Goal: Communication & Community: Answer question/provide support

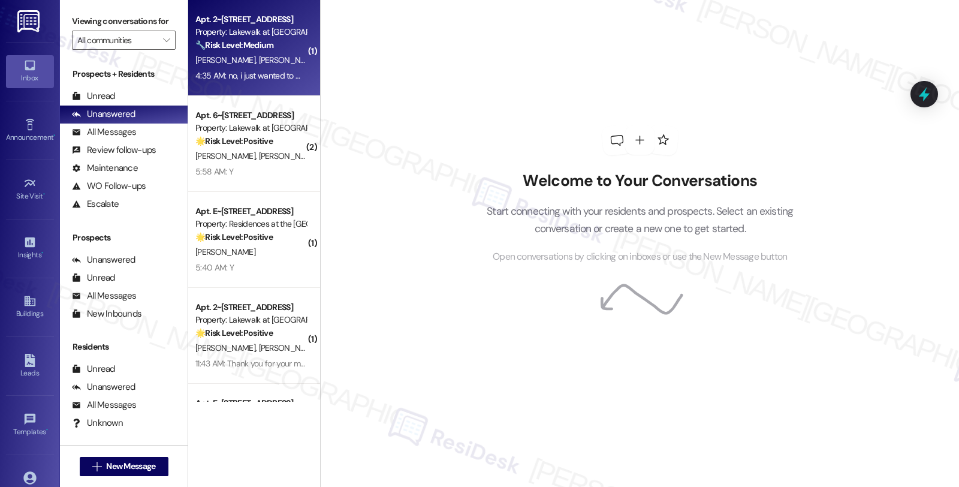
click at [270, 56] on div "[PERSON_NAME] [PERSON_NAME]" at bounding box center [250, 60] width 113 height 15
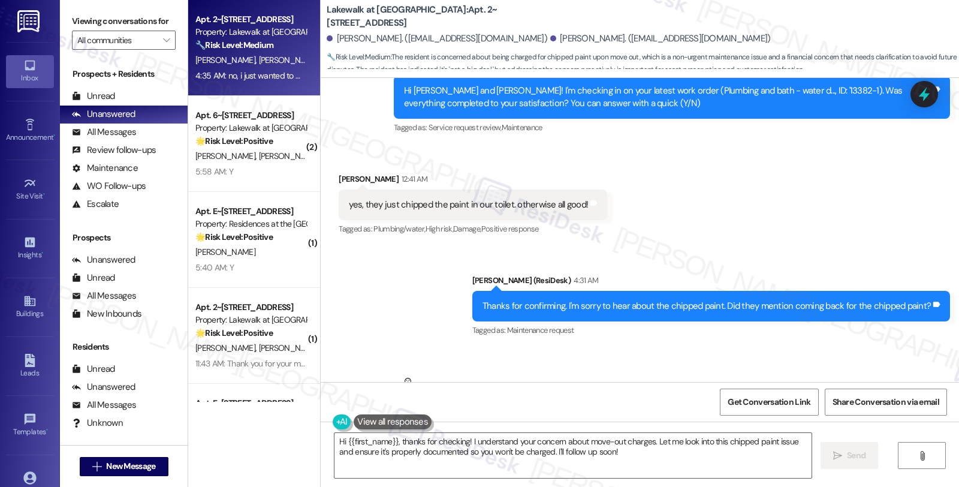
scroll to position [1766, 0]
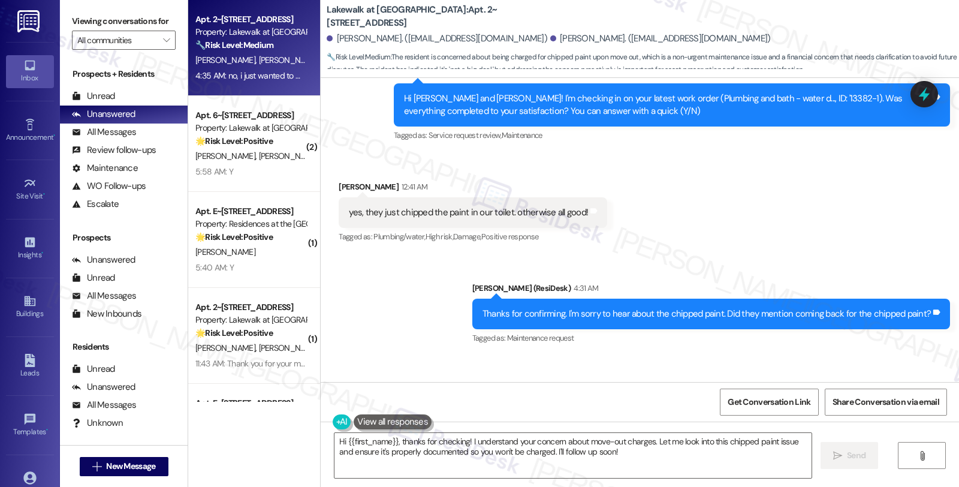
click at [339, 382] on div "[PERSON_NAME] Neutral 4:32 AM" at bounding box center [431, 396] width 185 height 29
copy div "[PERSON_NAME]"
click at [340, 440] on textarea "Hi {{first_name}}, thanks for checking! I understand your concern about move-ou…" at bounding box center [572, 455] width 477 height 45
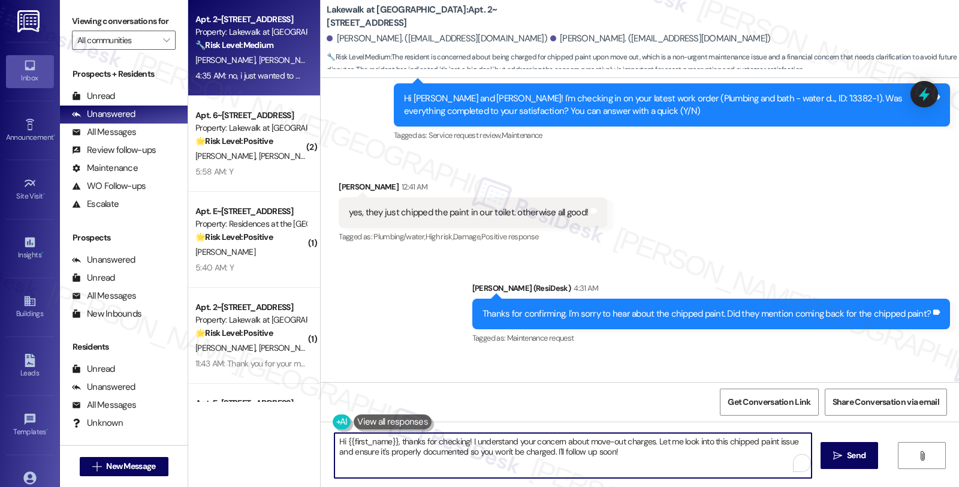
paste textarea "[PERSON_NAME]"
click at [639, 443] on textarea "Hi [PERSON_NAME], could you please share a photo of the chipped paint for refer…" at bounding box center [572, 455] width 477 height 45
type textarea "Hi [PERSON_NAME], could you please share a photo of the chipped paint for refer…"
click at [838, 449] on span " Send" at bounding box center [849, 455] width 38 height 13
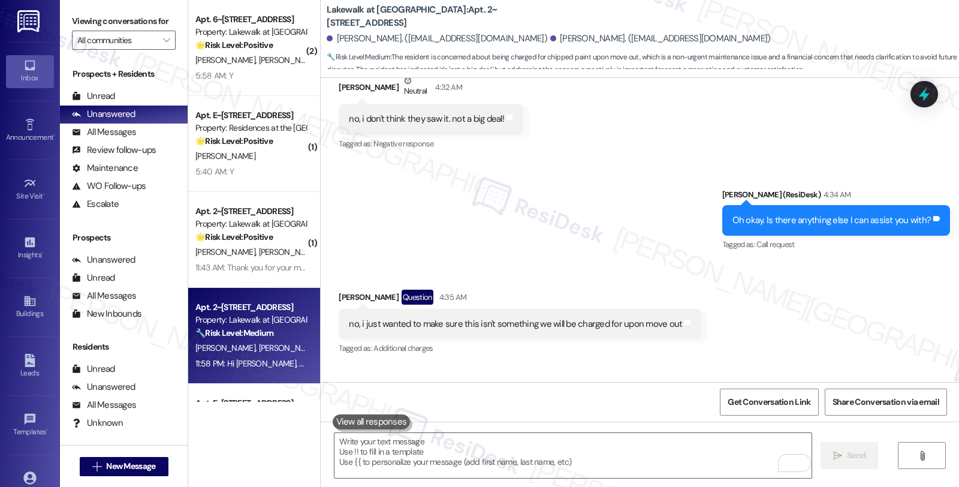
scroll to position [2116, 0]
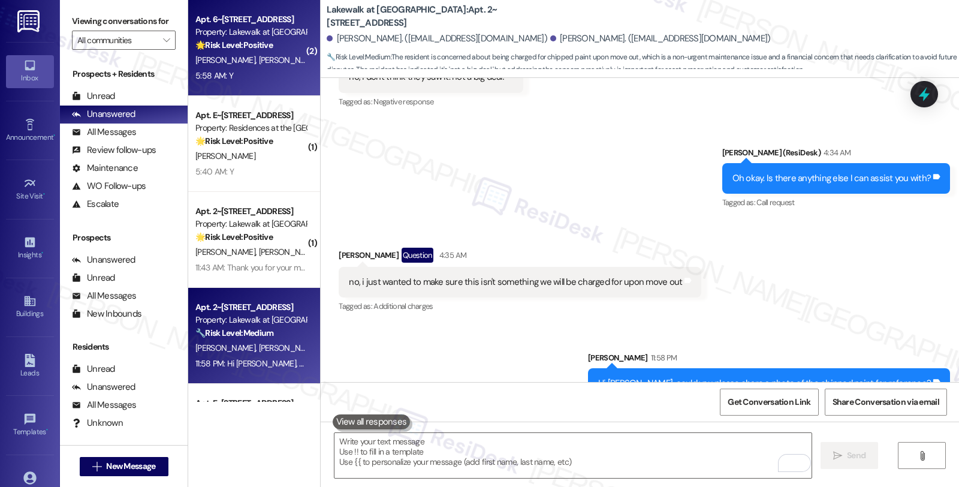
click at [280, 41] on div "🌟 Risk Level: Positive The resident is simply confirming the completion of a wo…" at bounding box center [250, 45] width 111 height 13
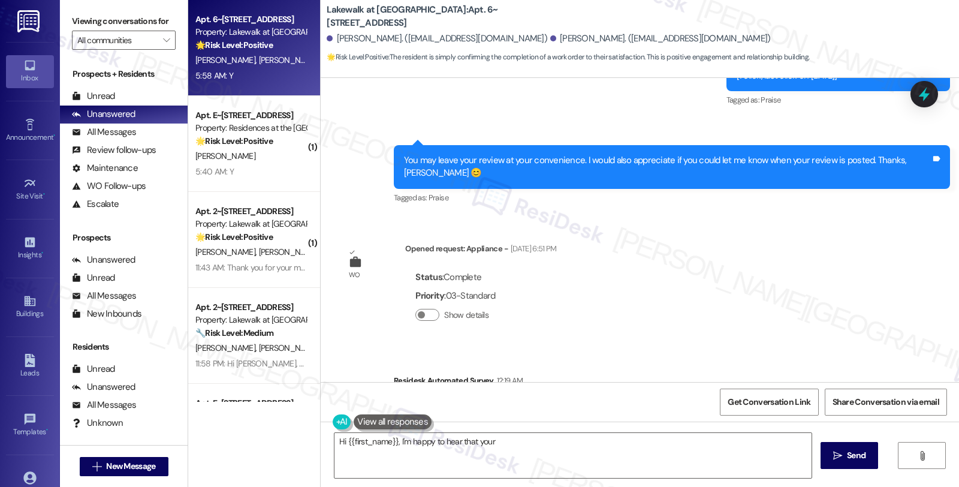
scroll to position [1201, 0]
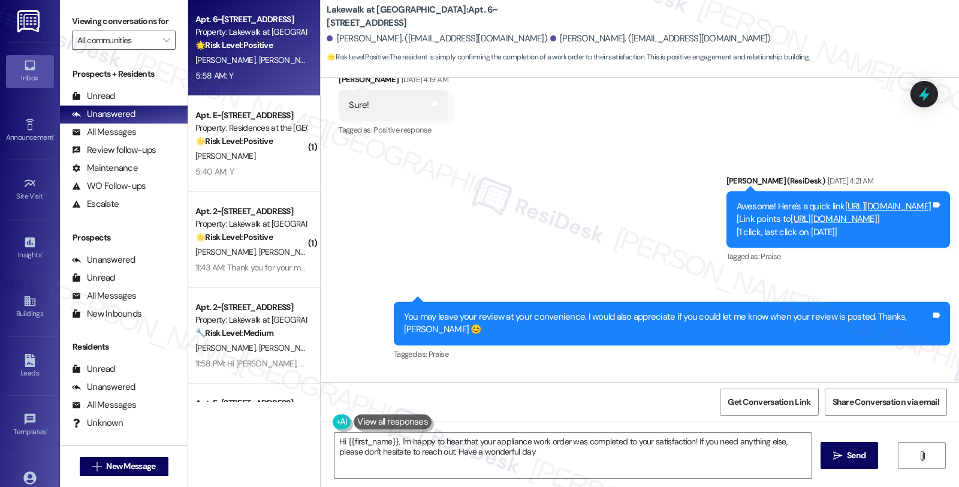
type textarea "Hi {{first_name}}, I'm happy to hear that your appliance work order was complet…"
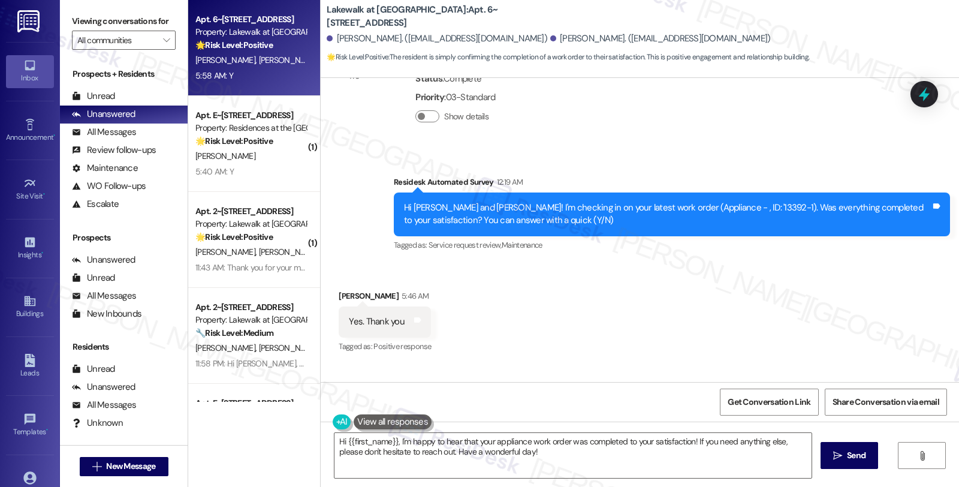
scroll to position [1600, 0]
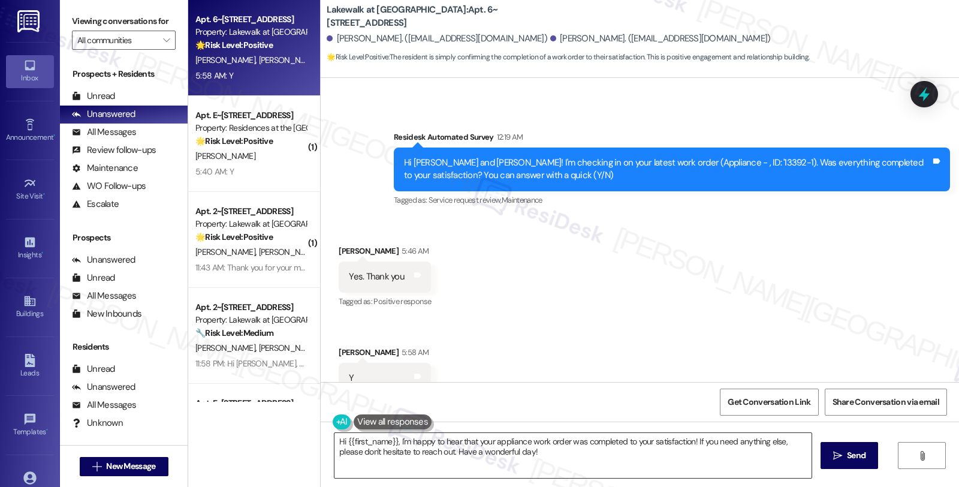
click at [546, 451] on textarea "Hi {{first_name}}, I'm happy to hear that your appliance work order was complet…" at bounding box center [572, 455] width 477 height 45
click at [839, 457] on icon "" at bounding box center [837, 456] width 9 height 10
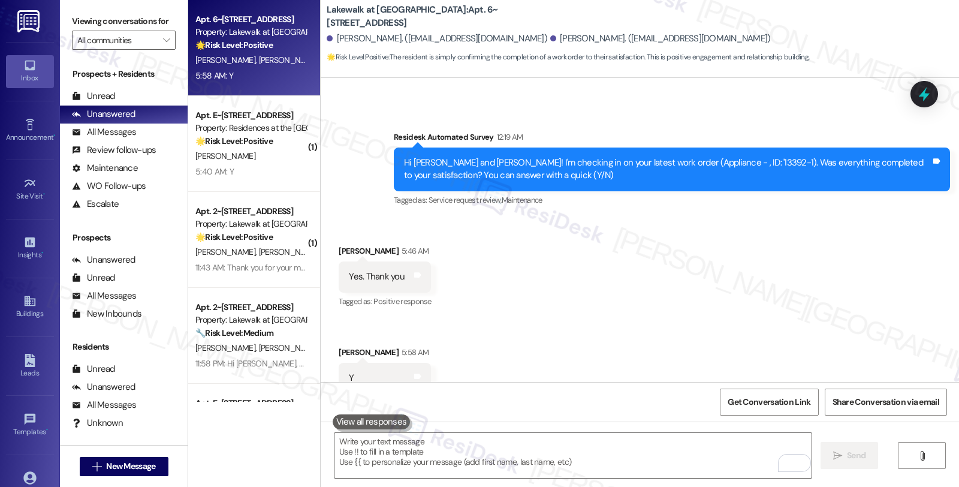
scroll to position [1600, 0]
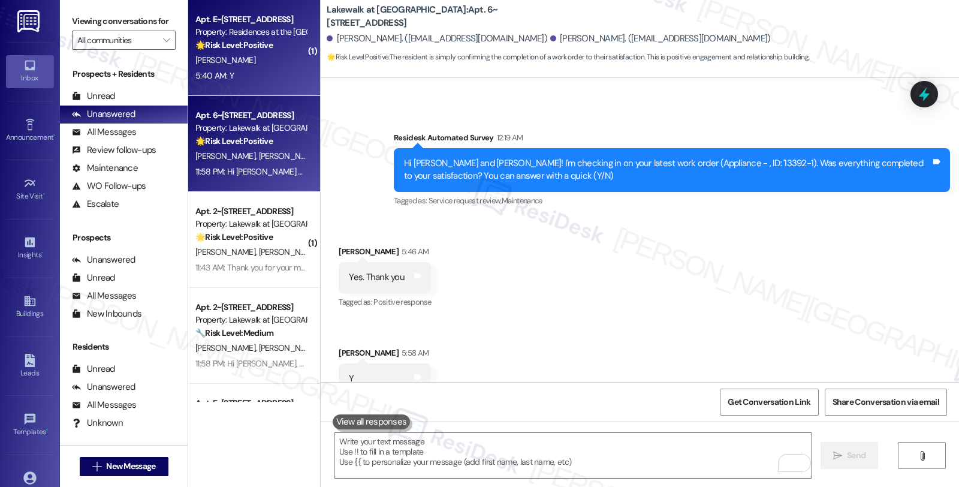
click at [266, 45] on strong "🌟 Risk Level: Positive" at bounding box center [233, 45] width 77 height 11
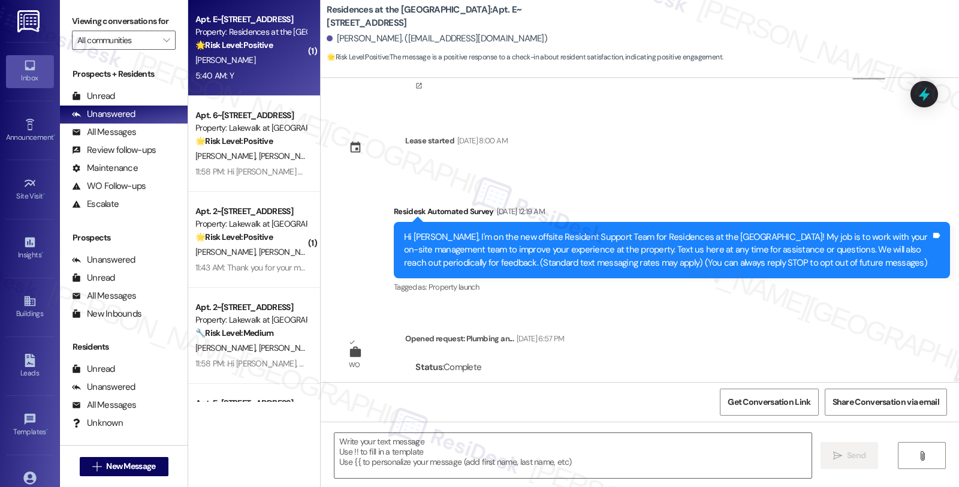
type textarea "Fetching suggested responses. Please feel free to read through the conversation…"
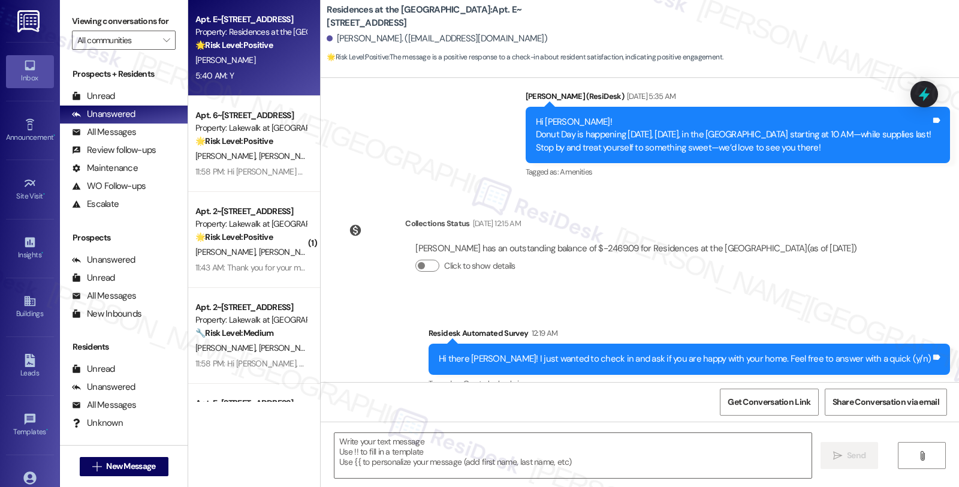
scroll to position [642, 0]
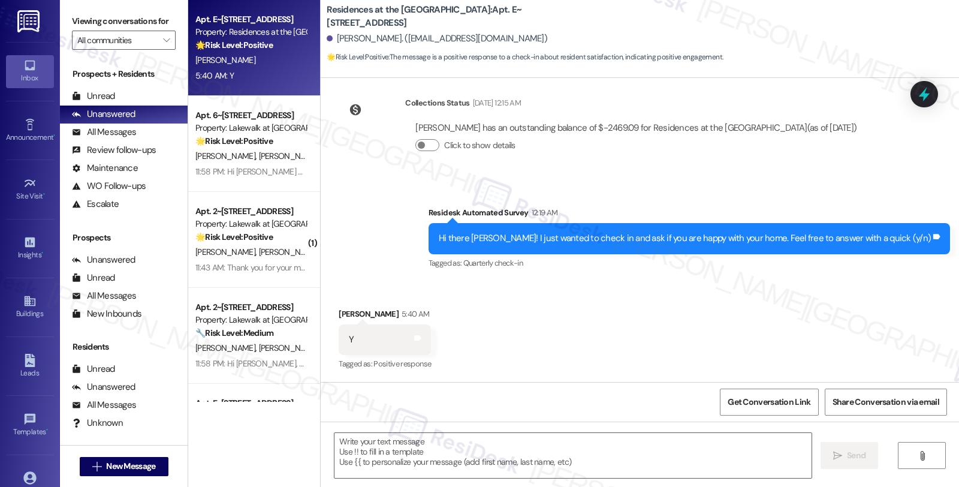
click at [346, 312] on div "[PERSON_NAME] 5:40 AM" at bounding box center [385, 315] width 92 height 17
copy div "[PERSON_NAME]"
click at [399, 460] on textarea at bounding box center [572, 455] width 477 height 45
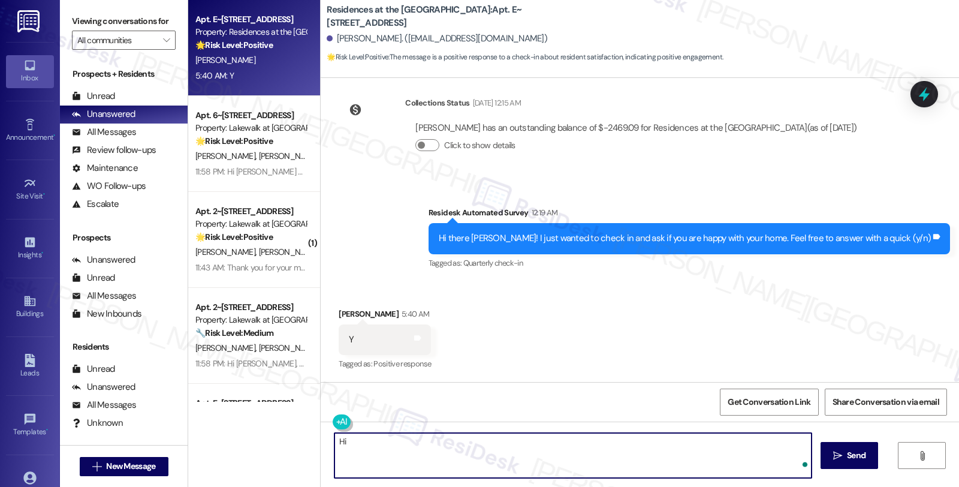
paste textarea "[PERSON_NAME]"
click at [622, 444] on textarea "Hi [PERSON_NAME], it's great to hear from you, and I'm glad you're happy with y…" at bounding box center [572, 455] width 477 height 45
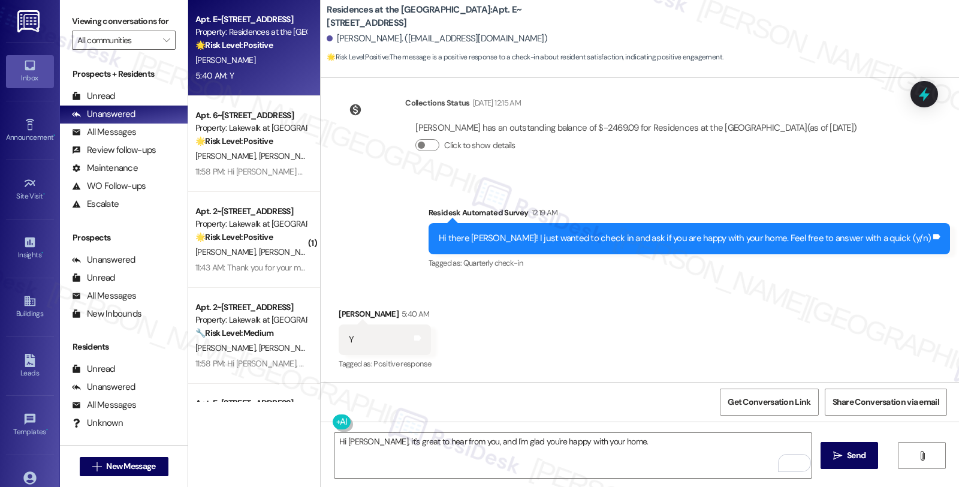
click at [667, 367] on div "Received via SMS [PERSON_NAME] 5:40 AM Y Tags and notes Tagged as: Positive res…" at bounding box center [640, 330] width 638 height 101
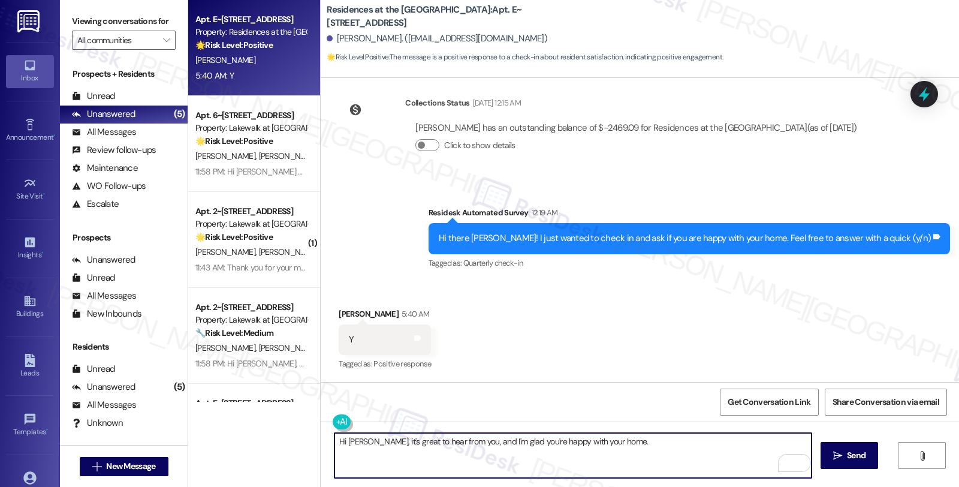
click at [680, 451] on textarea "Hi [PERSON_NAME], it's great to hear from you, and I'm glad you're happy with y…" at bounding box center [572, 455] width 477 height 45
paste textarea "Your comfort and satisfaction are important to us."
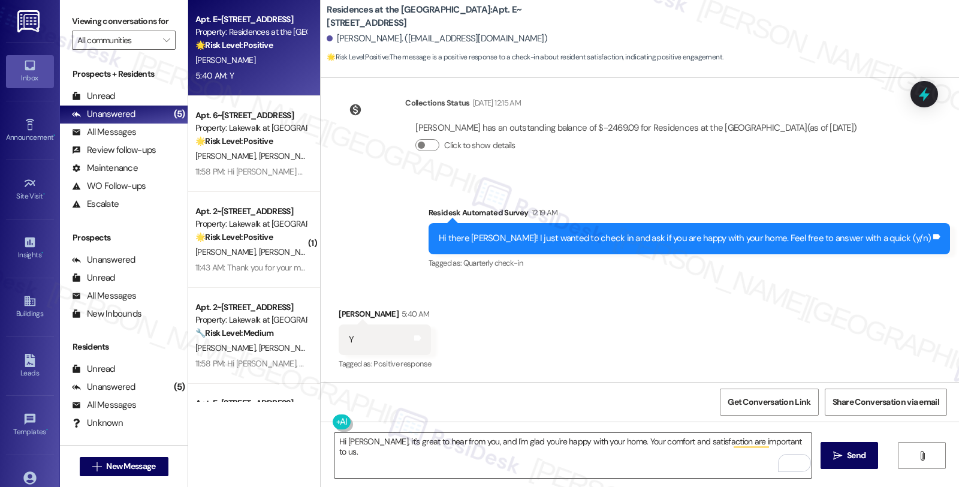
click at [795, 441] on textarea "Hi [PERSON_NAME], it's great to hear from you, and I'm glad you're happy with y…" at bounding box center [572, 455] width 477 height 45
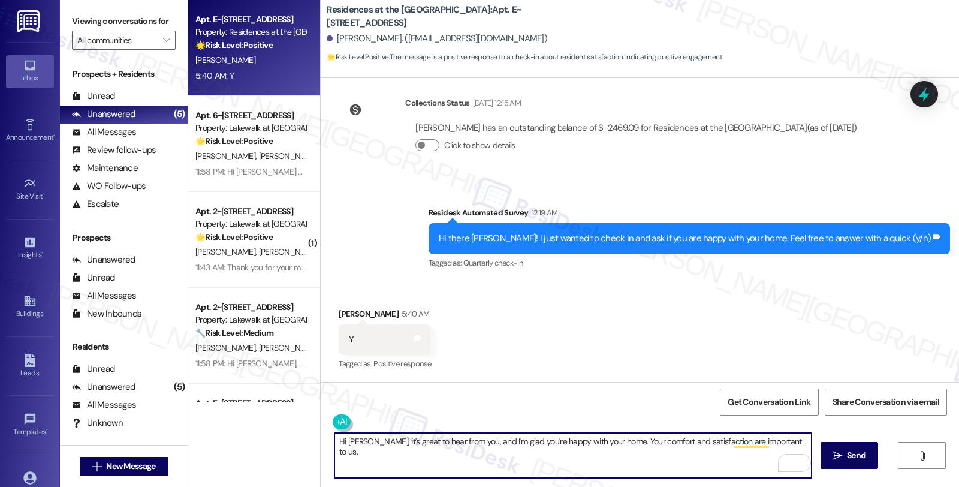
paste textarea "If I may ask...has the {{property}} lived up to your expectations so far?"
type textarea "Hi [PERSON_NAME], it's great to hear from you, and I'm glad you're happy with y…"
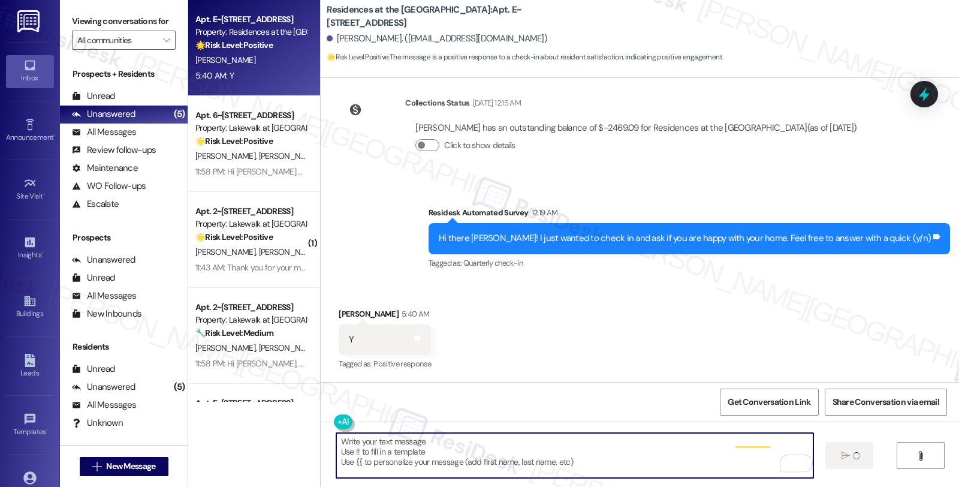
scroll to position [641, 0]
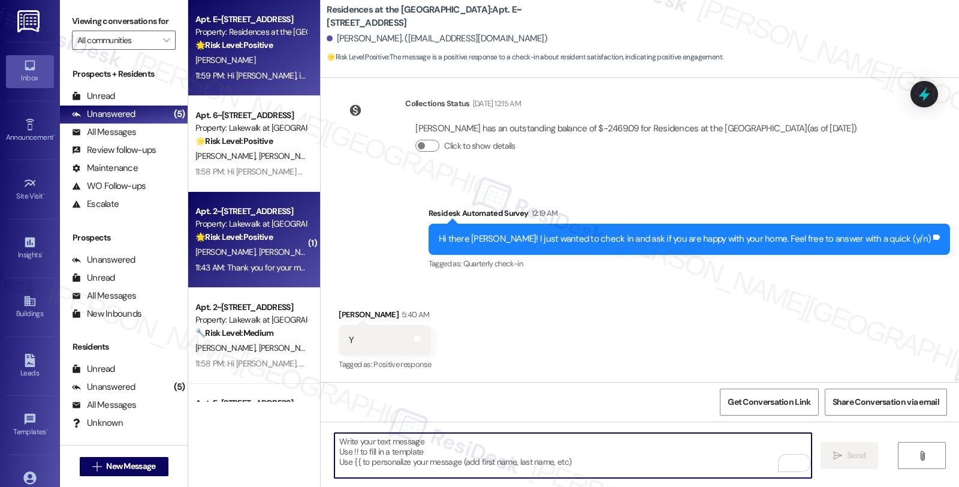
click at [277, 241] on div "🌟 Risk Level: Positive The resident responded positively to a check-in and agre…" at bounding box center [250, 237] width 111 height 13
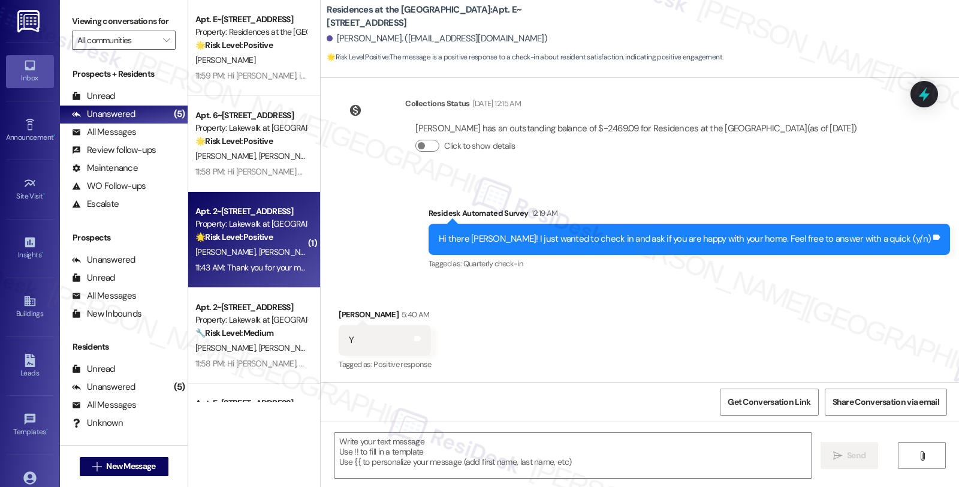
scroll to position [78, 0]
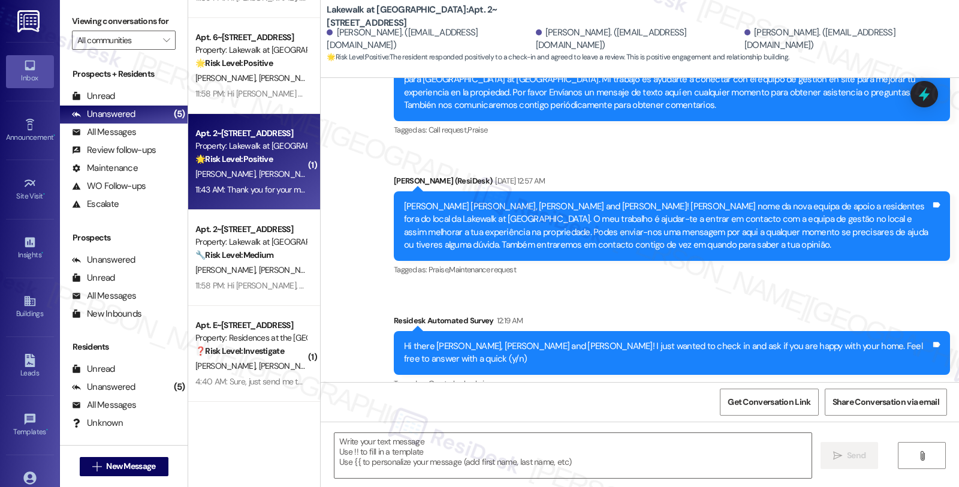
type textarea "Fetching suggested responses. Please feel free to read through the conversation…"
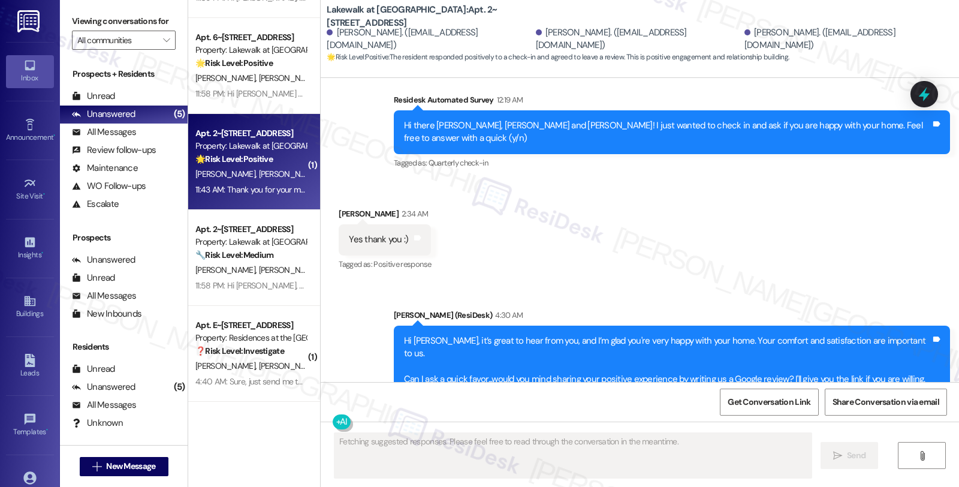
scroll to position [625, 0]
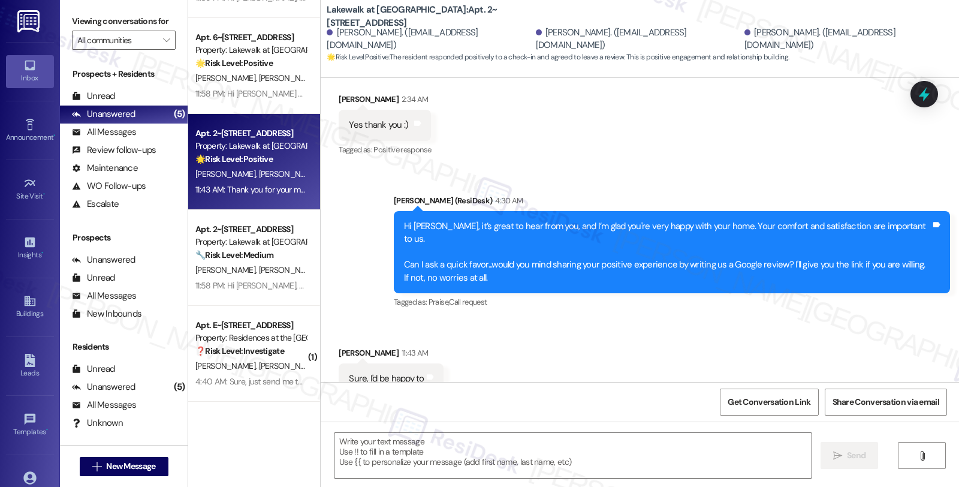
click at [504, 319] on div "Received via SMS [PERSON_NAME] 11:43 AM Sure, I'd be happy to Tags and notes Ta…" at bounding box center [640, 369] width 638 height 101
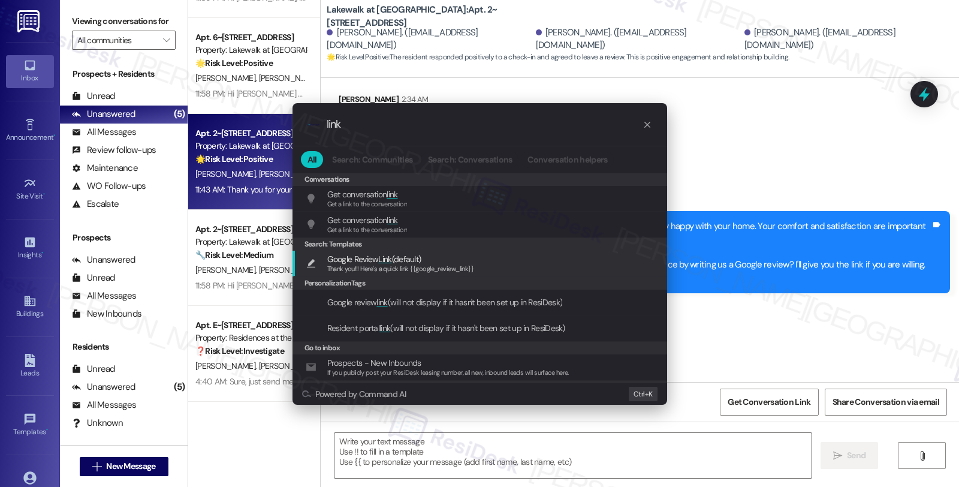
type input "link"
click at [439, 259] on span "Google Review Link (default)" at bounding box center [400, 258] width 147 height 13
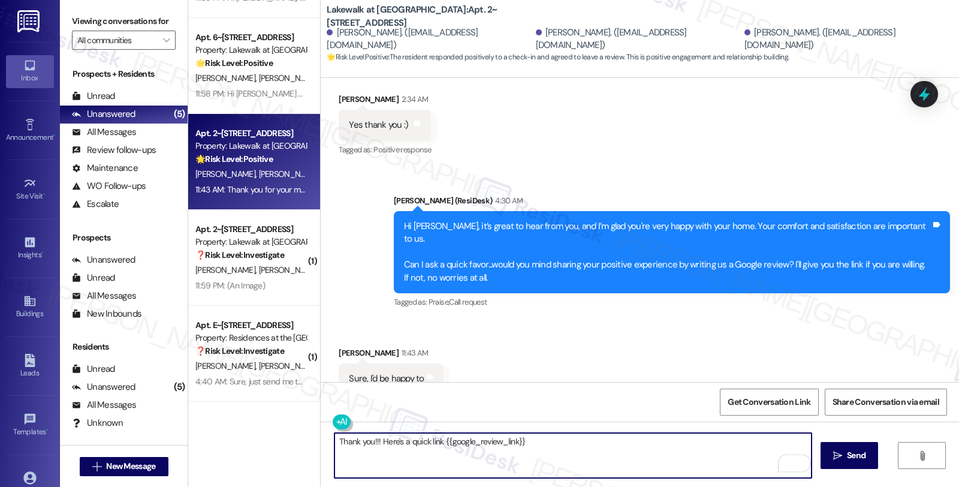
click at [343, 346] on div "[PERSON_NAME] 11:43 AM" at bounding box center [391, 354] width 104 height 17
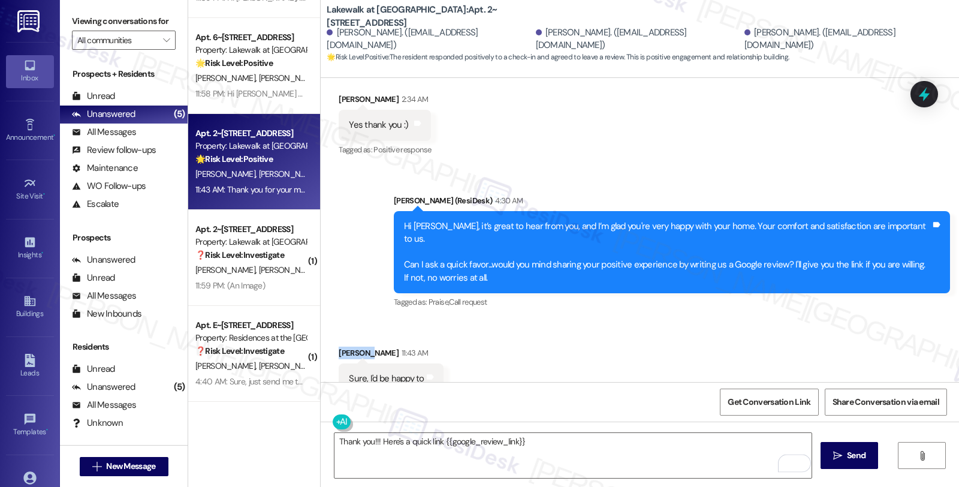
click at [343, 346] on div "[PERSON_NAME] 11:43 AM" at bounding box center [391, 354] width 104 height 17
copy div "[PERSON_NAME]"
click at [334, 441] on textarea "Thank you!!! Here's a quick link {{google_review_link}}" at bounding box center [572, 455] width 477 height 45
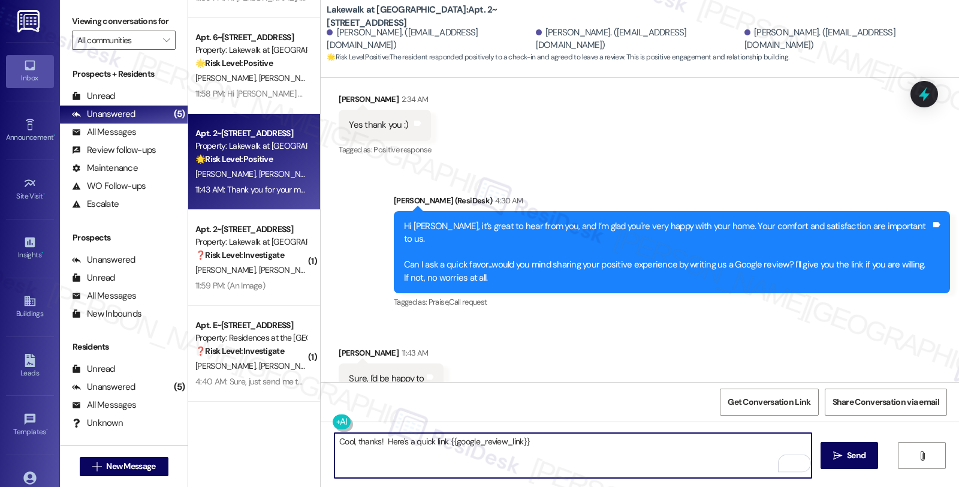
type textarea "Cool, thanks! Here's a quick link {{google_review_link}}"
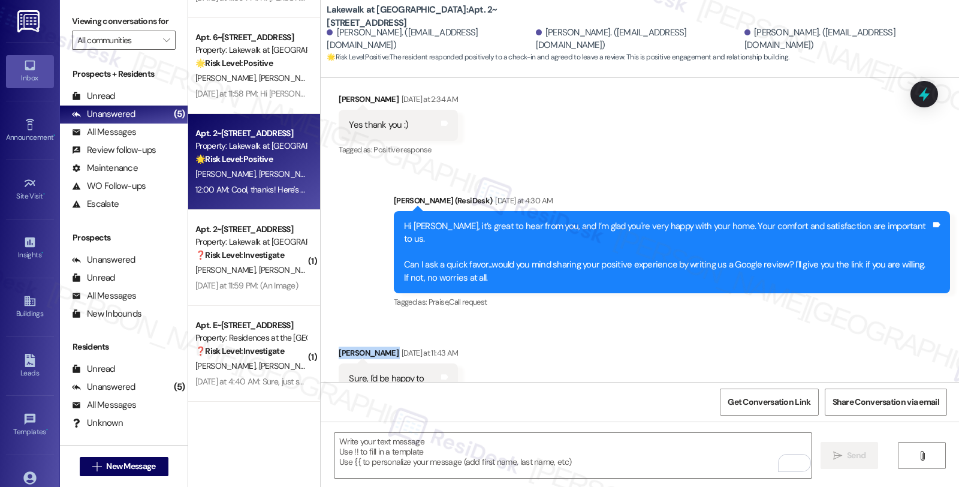
drag, startPoint x: 330, startPoint y: 315, endPoint x: 380, endPoint y: 315, distance: 49.7
click at [380, 346] on div "[PERSON_NAME] [DATE] at 11:43 AM" at bounding box center [398, 354] width 119 height 17
copy div "[PERSON_NAME]"
click at [741, 390] on span "Get Conversation Link" at bounding box center [768, 402] width 87 height 26
click at [460, 446] on textarea "To enrich screen reader interactions, please activate Accessibility in Grammarl…" at bounding box center [572, 455] width 477 height 45
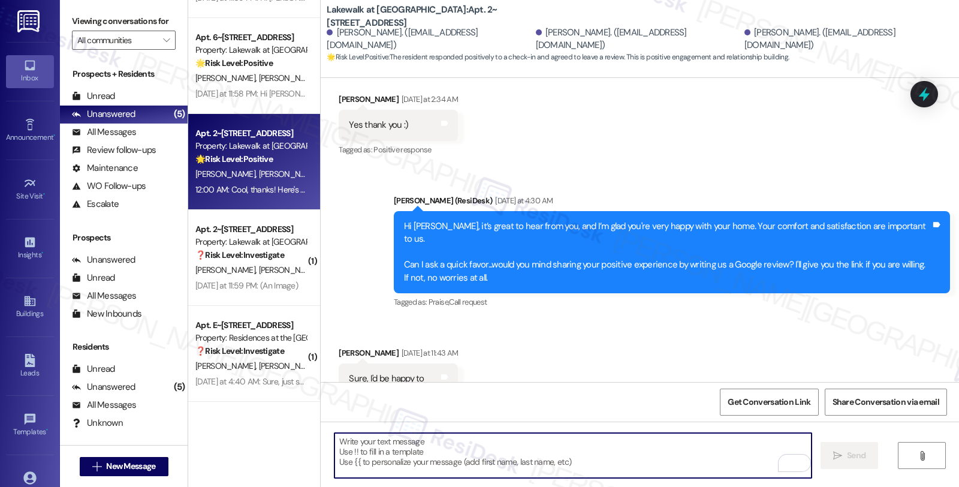
paste textarea "You may leave your review at your convenience. I would also appreciate if you c…"
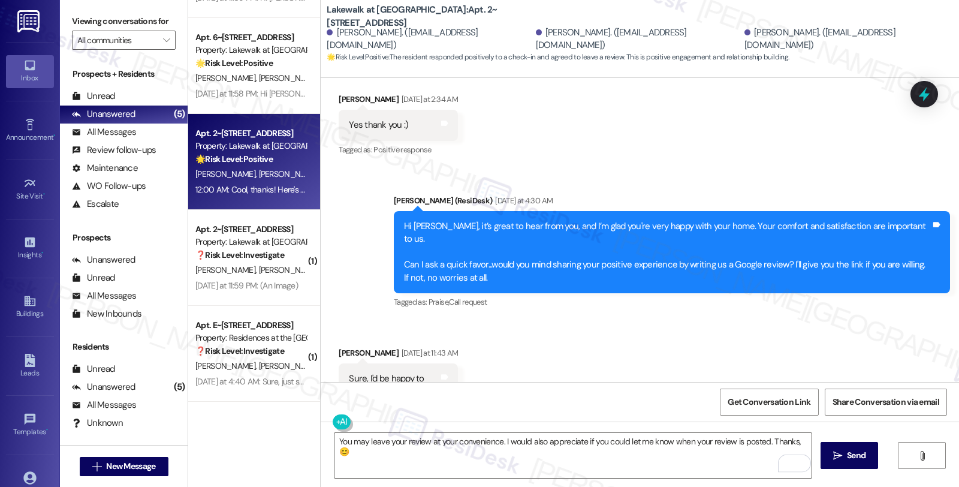
click at [339, 346] on div "[PERSON_NAME] [DATE] at 11:43 AM" at bounding box center [398, 354] width 119 height 17
copy div "[PERSON_NAME]"
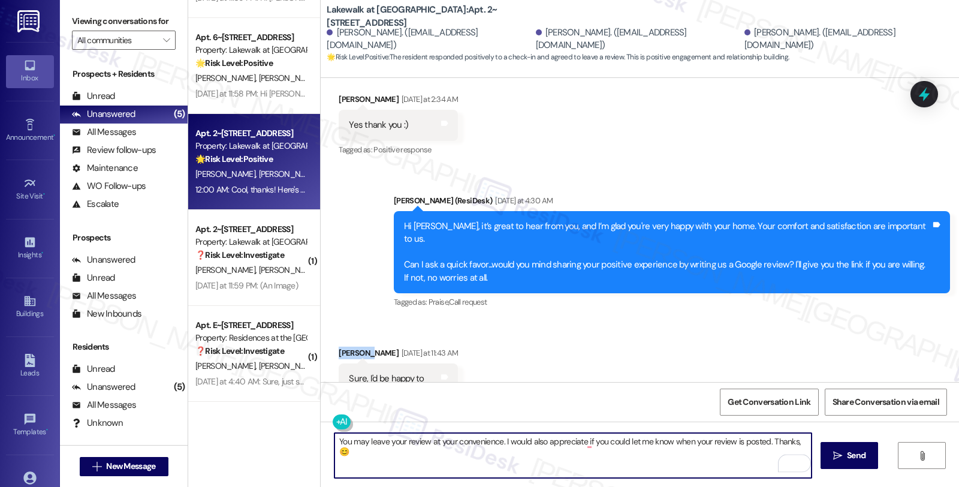
click at [791, 437] on textarea "You may leave your review at your convenience. I would also appreciate if you c…" at bounding box center [572, 455] width 477 height 45
paste textarea "[PERSON_NAME]"
type textarea "You may leave your review at your convenience. I would also appreciate if you c…"
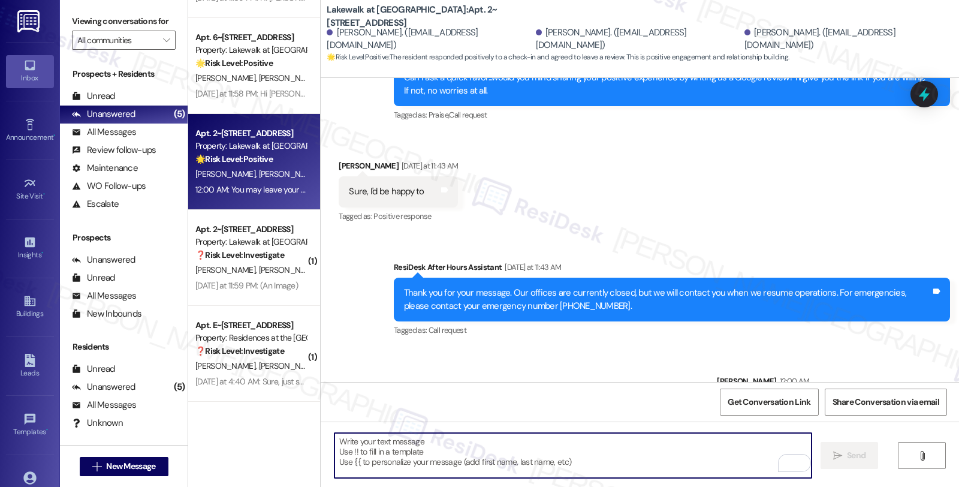
scroll to position [907, 0]
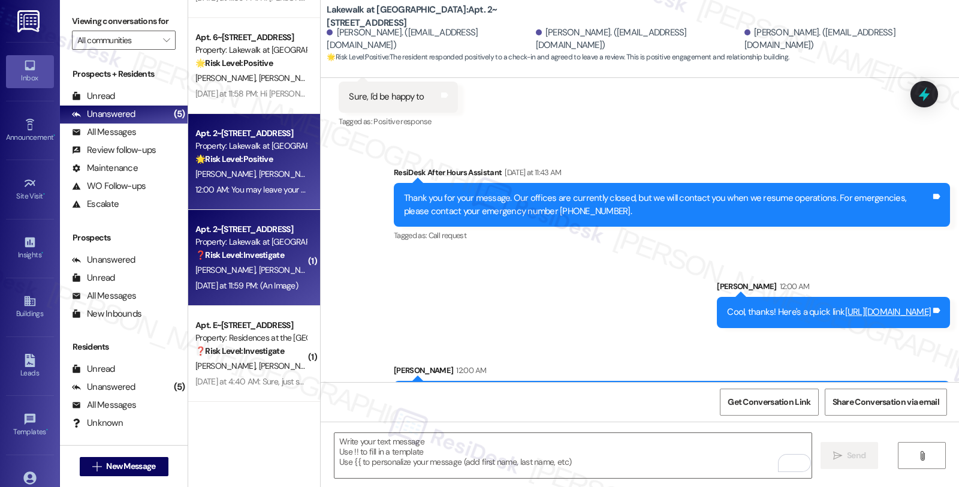
click at [271, 274] on div "[PERSON_NAME] [PERSON_NAME]" at bounding box center [250, 269] width 113 height 15
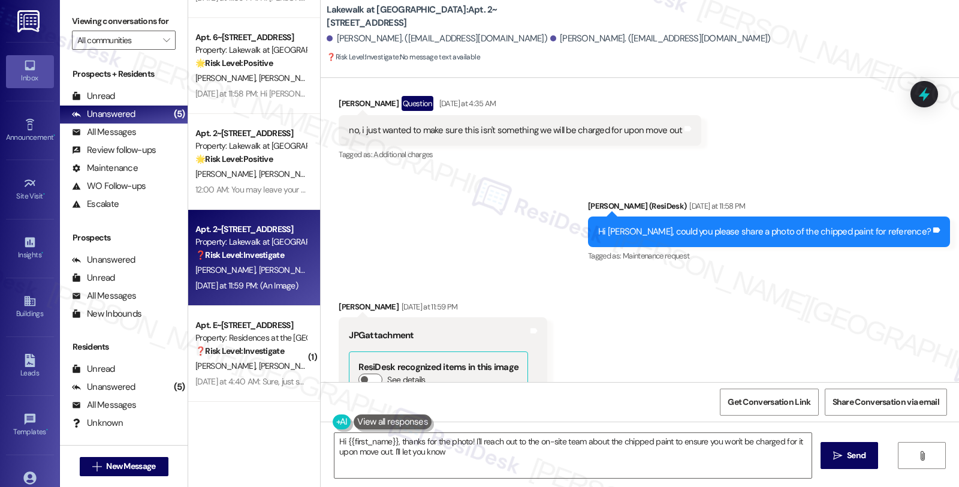
scroll to position [2445, 0]
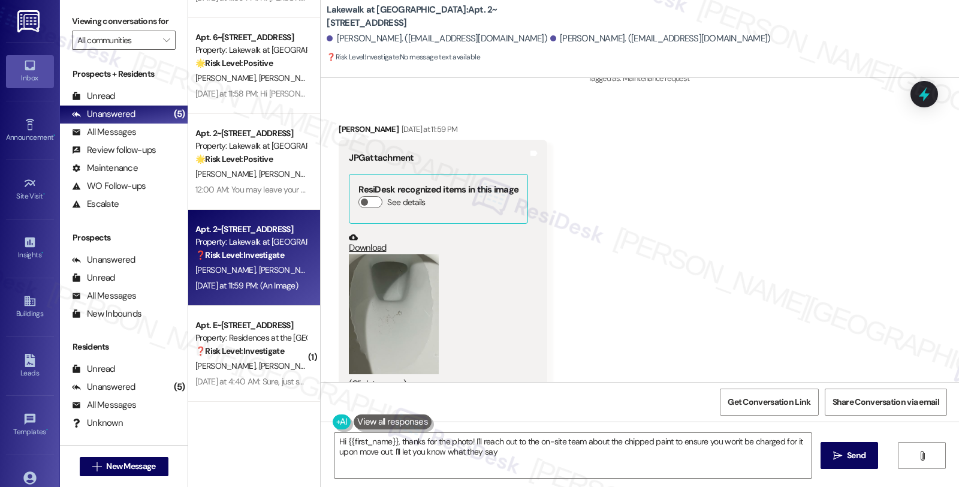
type textarea "Hi {{first_name}}, thanks for the photo! I'll reach out to the on-site team abo…"
click at [380, 303] on button "Zoom image" at bounding box center [394, 313] width 90 height 120
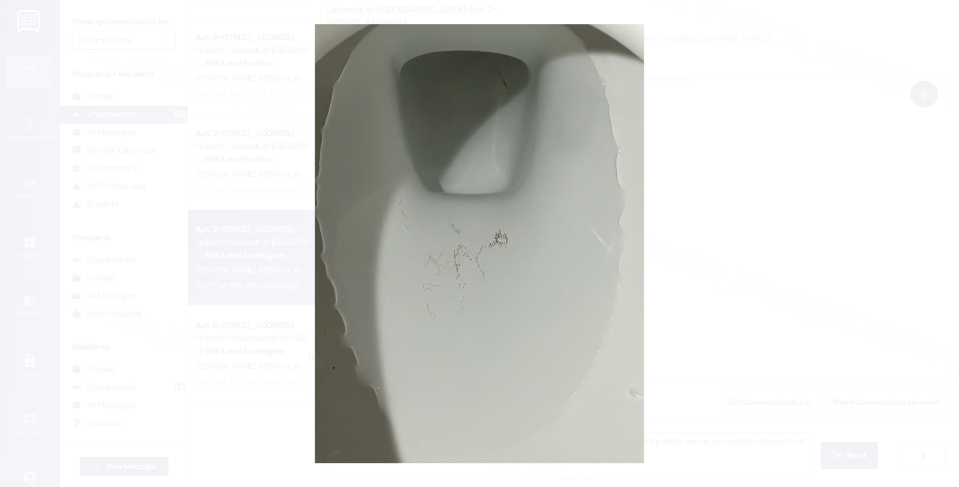
click at [714, 246] on button "Unzoom image" at bounding box center [479, 243] width 959 height 487
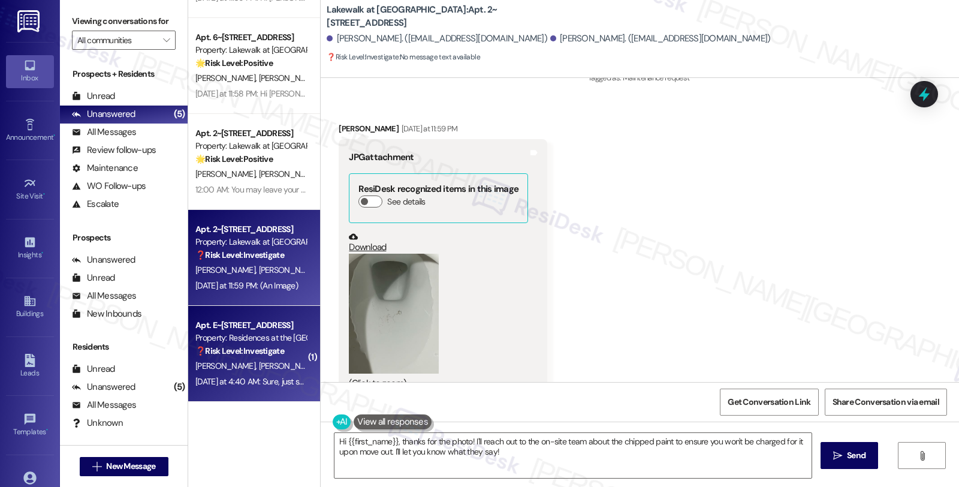
click at [285, 322] on div "Apt. E~[STREET_ADDRESS]" at bounding box center [250, 325] width 111 height 13
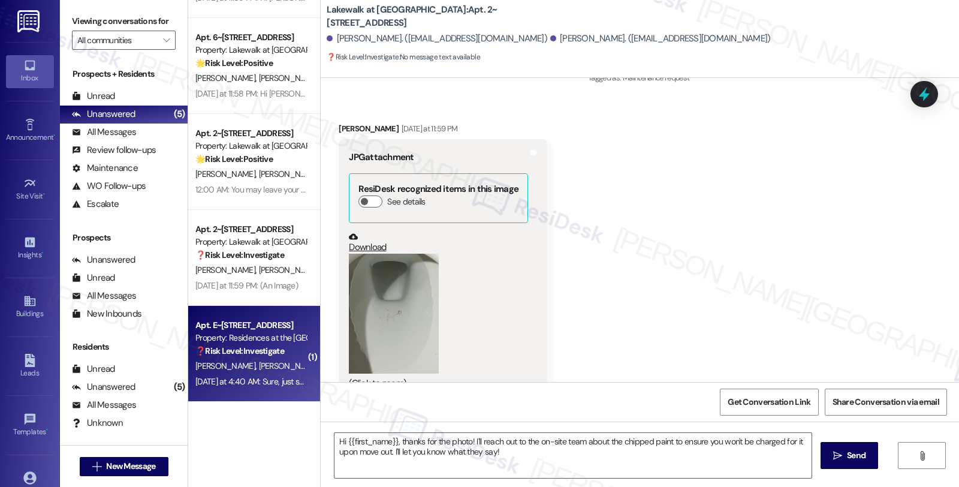
type textarea "Fetching suggested responses. Please feel free to read through the conversation…"
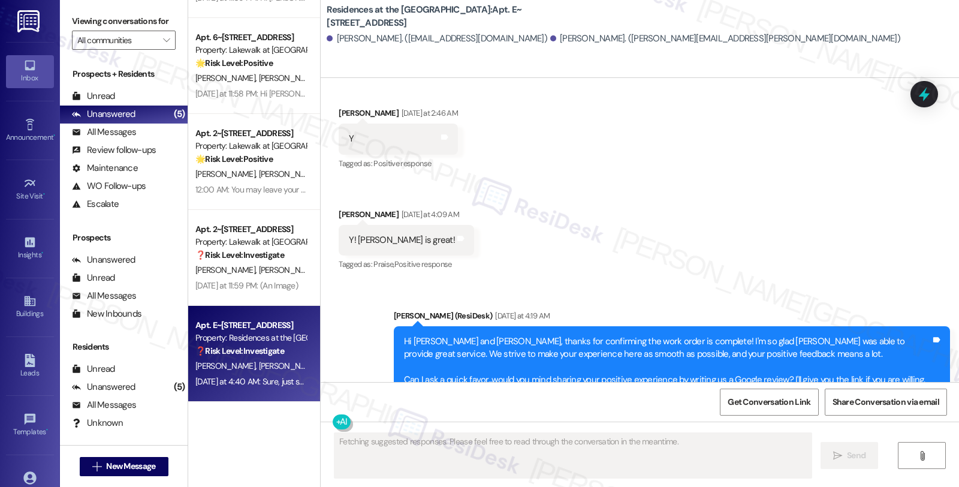
scroll to position [2192, 0]
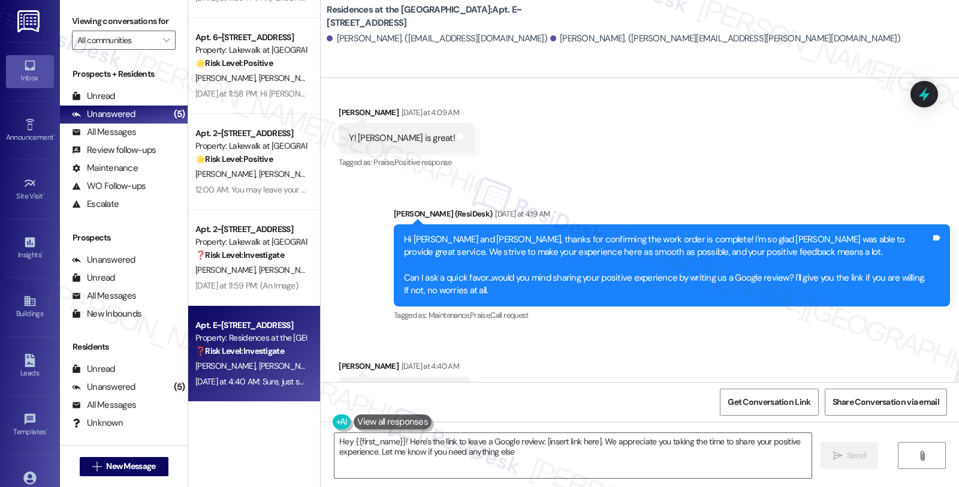
type textarea "Hey {{first_name}}! Here's the link to leave a Google review: [insert link here…"
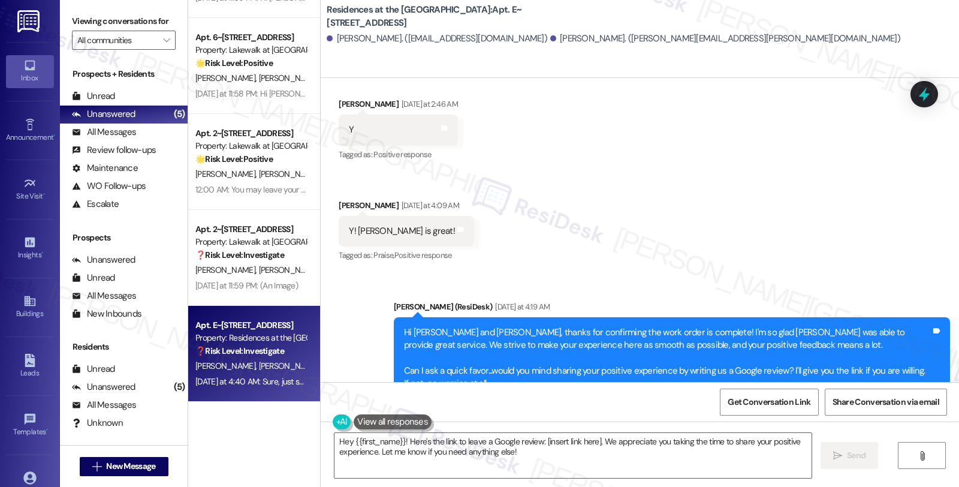
scroll to position [2193, 0]
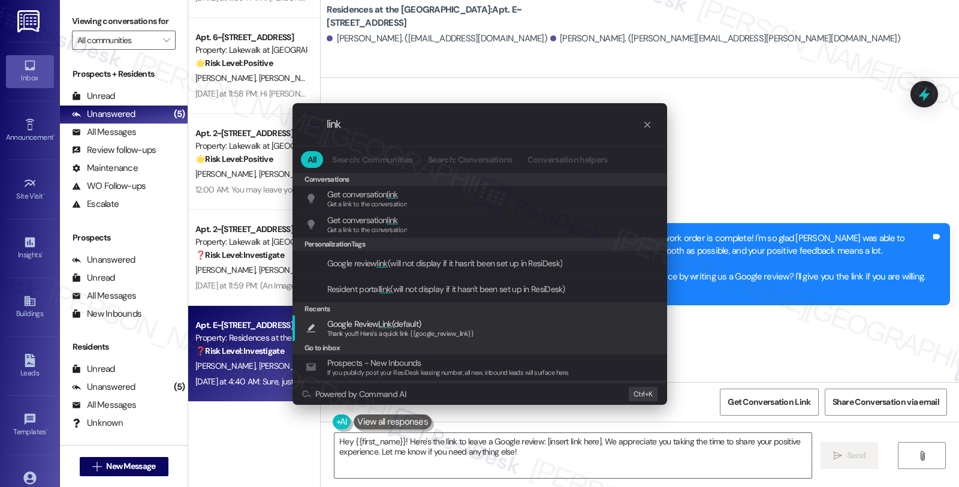
type input "link"
click at [444, 322] on span "Google Review Link (default)" at bounding box center [400, 323] width 147 height 13
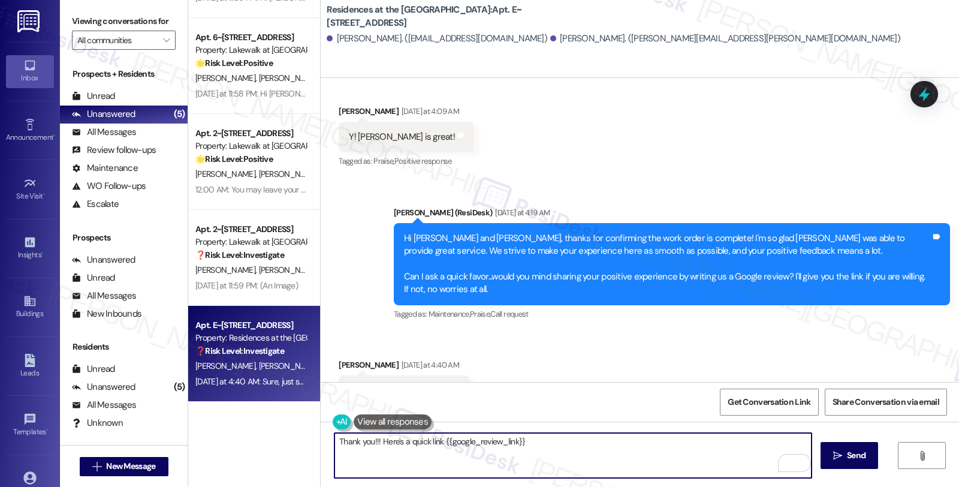
click at [339, 358] on div "[PERSON_NAME] [DATE] at 4:40 AM" at bounding box center [404, 366] width 131 height 17
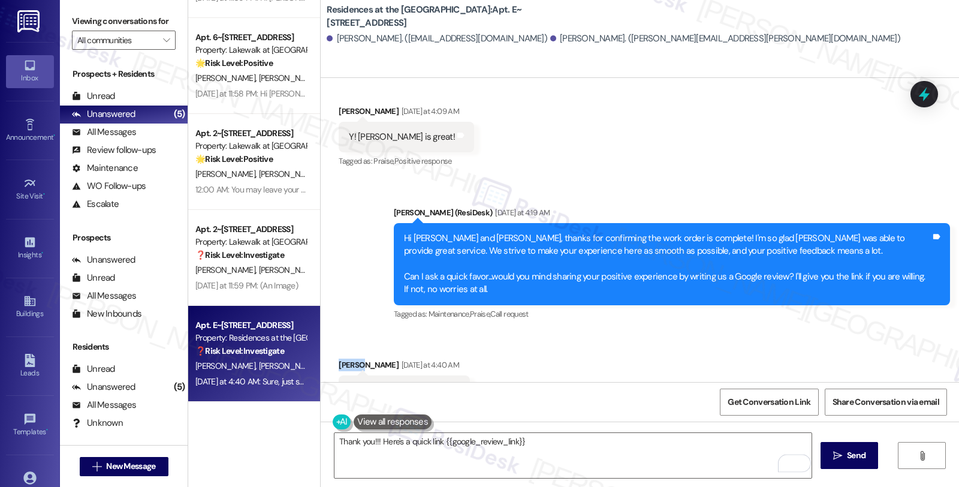
click at [339, 358] on div "[PERSON_NAME] [DATE] at 4:40 AM" at bounding box center [404, 366] width 131 height 17
copy div "[PERSON_NAME]"
click at [334, 442] on textarea "Thank you!!! Here's a quick link {{google_review_link}}" at bounding box center [572, 455] width 477 height 45
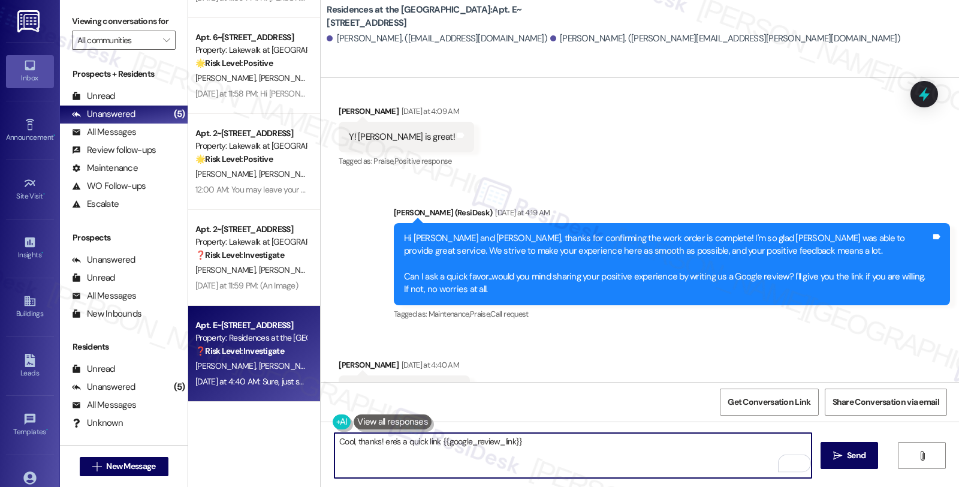
type textarea "Cool, thanks! Here's a quick link {{google_review_link}}"
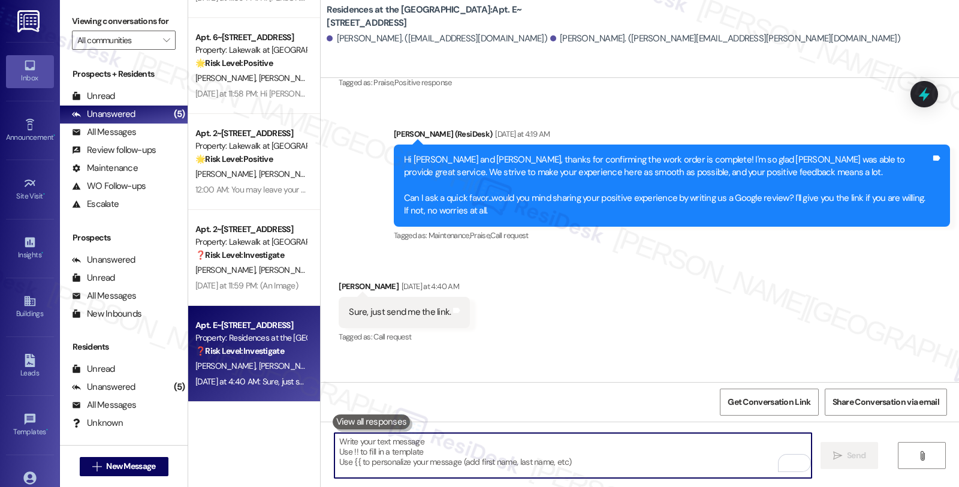
scroll to position [2276, 0]
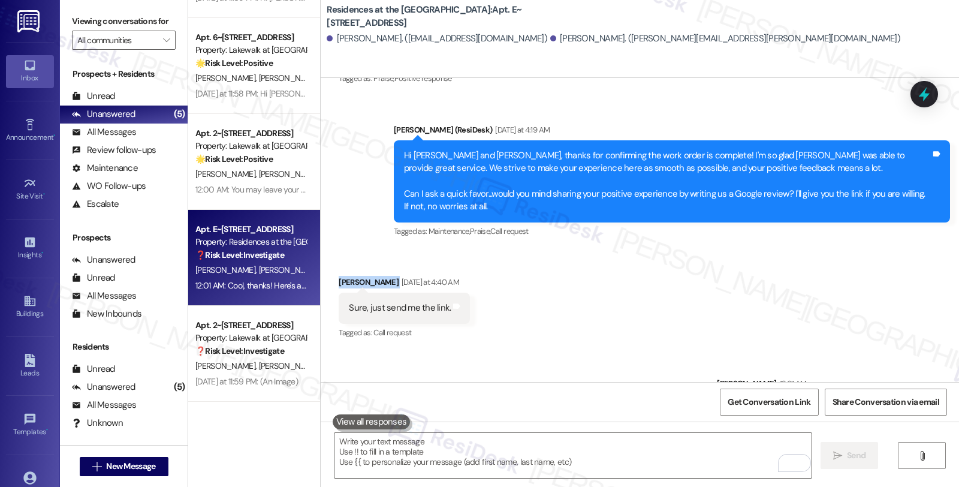
drag, startPoint x: 330, startPoint y: 229, endPoint x: 370, endPoint y: 234, distance: 41.0
click at [370, 267] on div "Received via SMS [PERSON_NAME] [DATE] at 4:40 AM Sure, just send me the link. T…" at bounding box center [404, 308] width 149 height 83
copy div "[PERSON_NAME]"
click at [753, 408] on span "Get Conversation Link" at bounding box center [768, 401] width 83 height 13
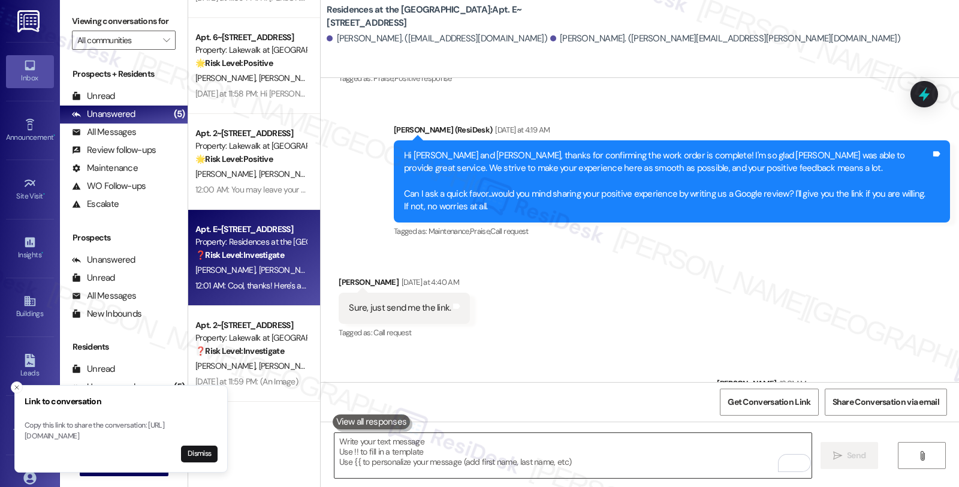
click at [451, 459] on textarea "To enrich screen reader interactions, please activate Accessibility in Grammarl…" at bounding box center [572, 455] width 477 height 45
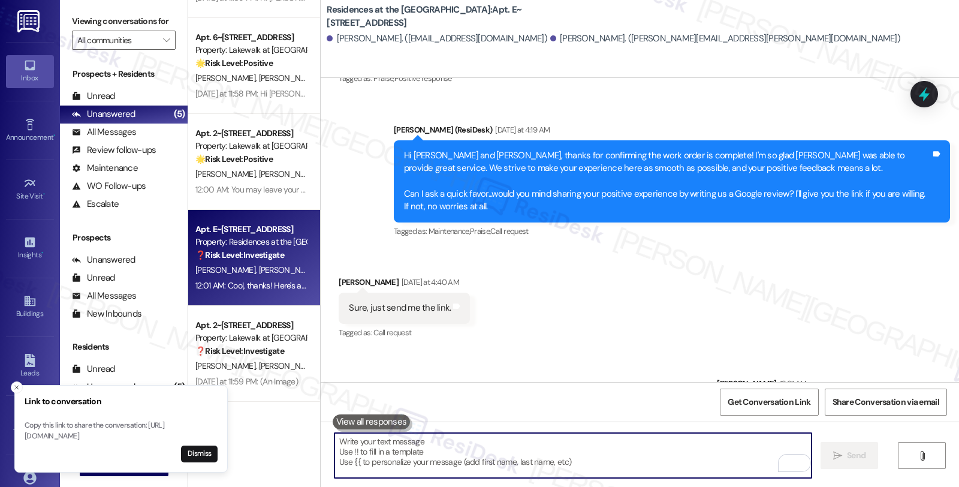
paste textarea "You may leave your review at your convenience. I would also appreciate if you c…"
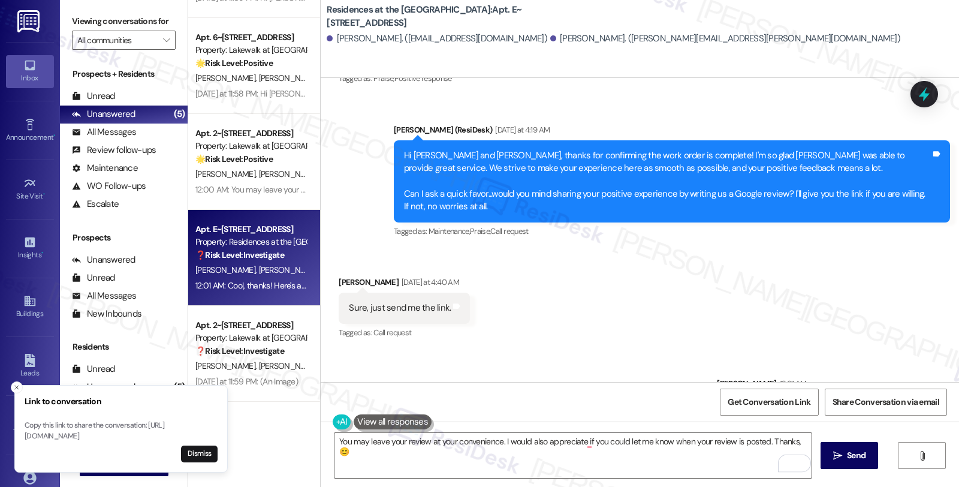
click at [342, 276] on div "[PERSON_NAME] [DATE] at 4:40 AM" at bounding box center [404, 284] width 131 height 17
copy div "[PERSON_NAME]"
click at [787, 441] on textarea "You may leave your review at your convenience. I would also appreciate if you c…" at bounding box center [572, 455] width 477 height 45
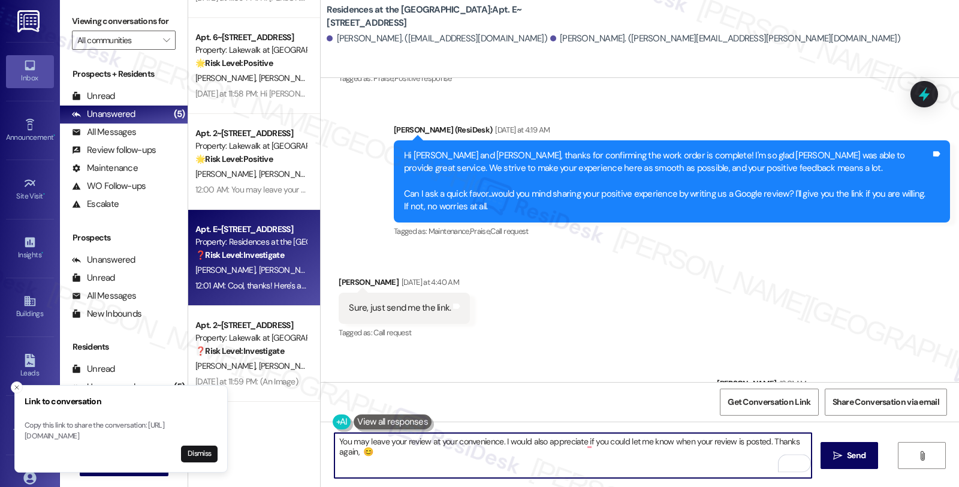
paste textarea "[PERSON_NAME]"
type textarea "You may leave your review at your convenience. I would also appreciate if you c…"
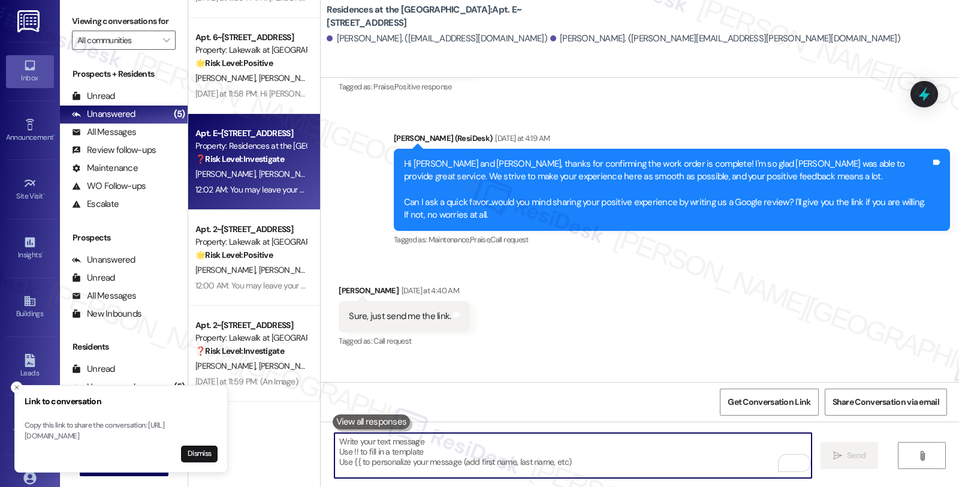
scroll to position [2373, 0]
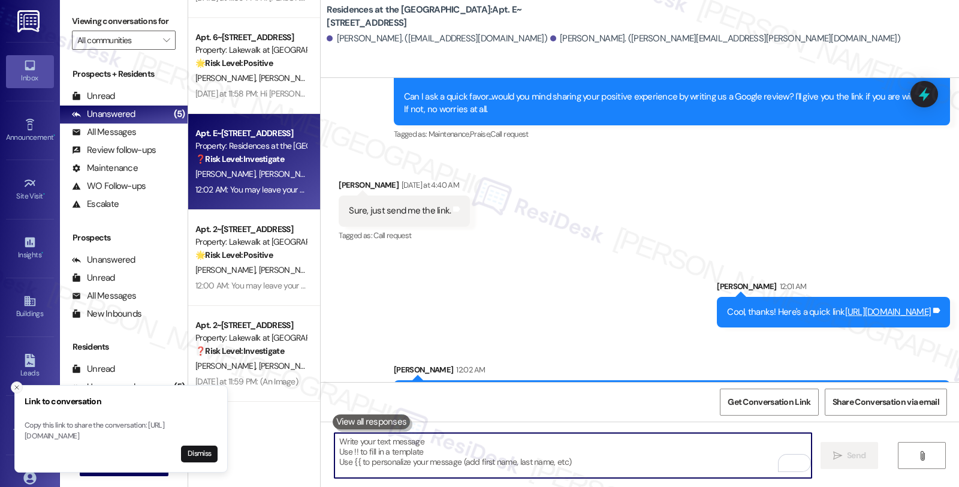
click at [13, 383] on icon "Close toast" at bounding box center [16, 386] width 7 height 7
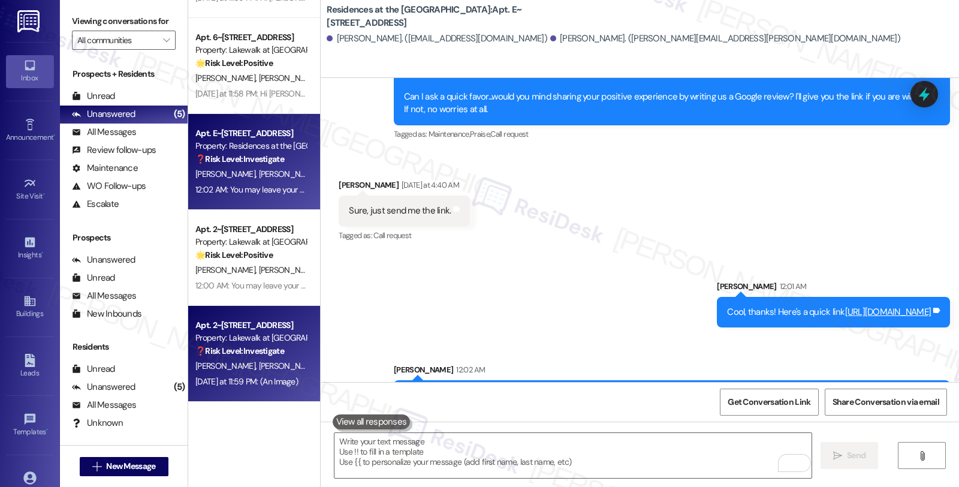
click at [259, 370] on span "[PERSON_NAME]" at bounding box center [289, 365] width 60 height 11
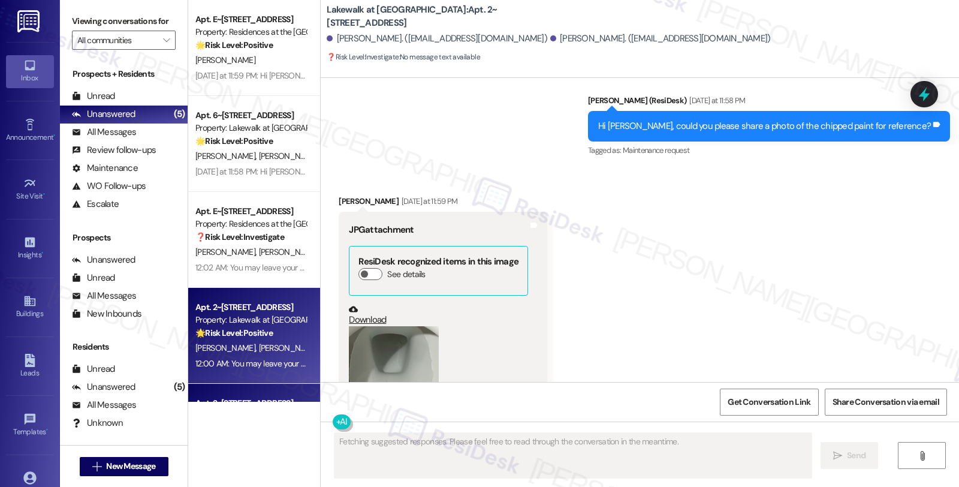
scroll to position [2445, 0]
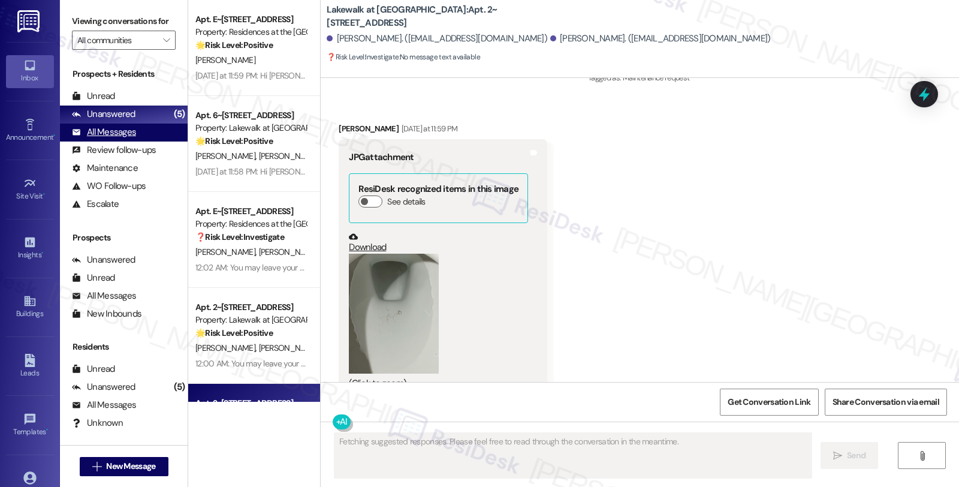
click at [119, 138] on div "All Messages" at bounding box center [104, 132] width 64 height 13
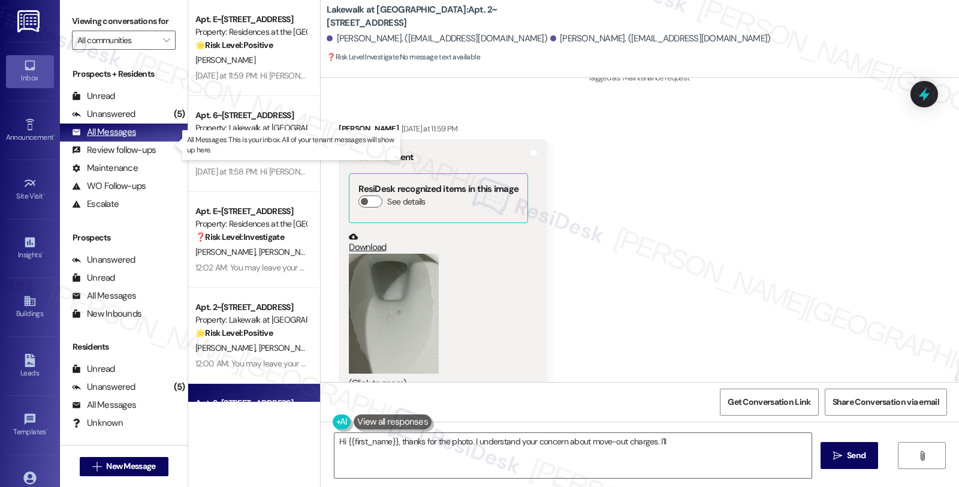
type textarea "Hi {{first_name}}, thanks for the photo. I understand your concern about move-o…"
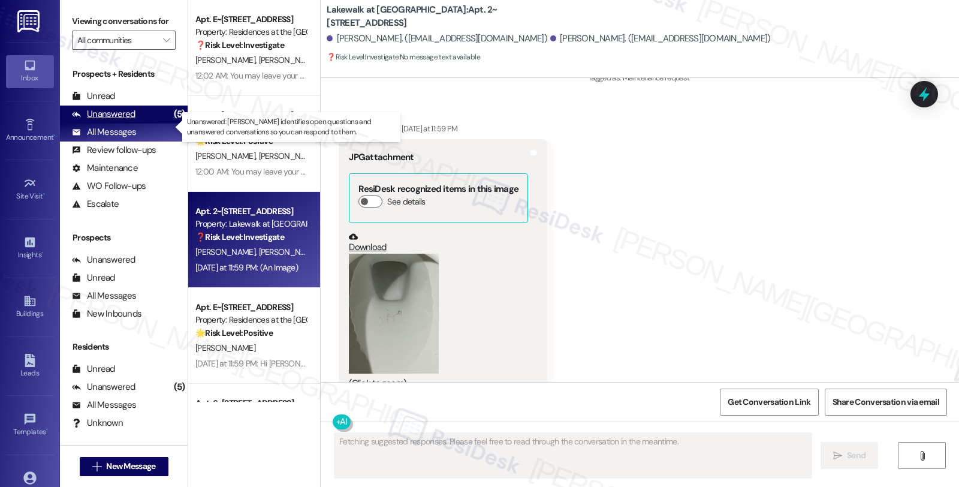
click at [138, 123] on div "Unanswered (5)" at bounding box center [124, 114] width 128 height 18
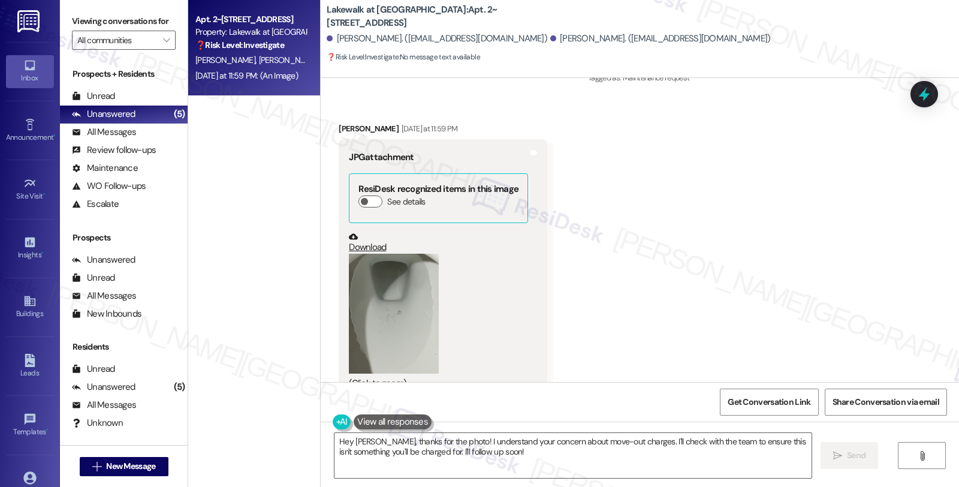
click at [854, 264] on div "Received via SMS [PERSON_NAME] [DATE] at 11:59 PM JPG attachment ResiDesk recog…" at bounding box center [640, 251] width 638 height 312
click at [334, 446] on textarea "Hey [PERSON_NAME], thanks for the photo! I understand your concern about move-o…" at bounding box center [572, 455] width 477 height 45
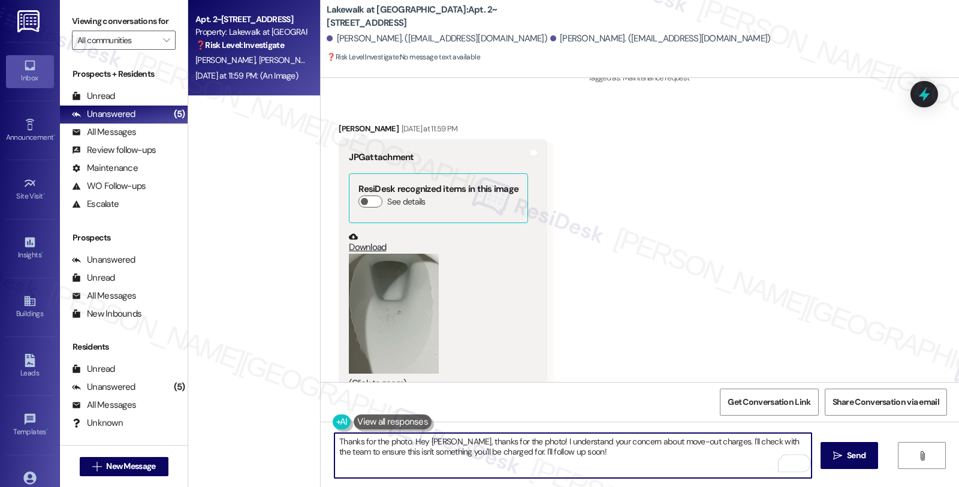
click at [406, 443] on textarea "Thanks for the photo. Hey [PERSON_NAME], thanks for the photo! I understand you…" at bounding box center [572, 455] width 477 height 45
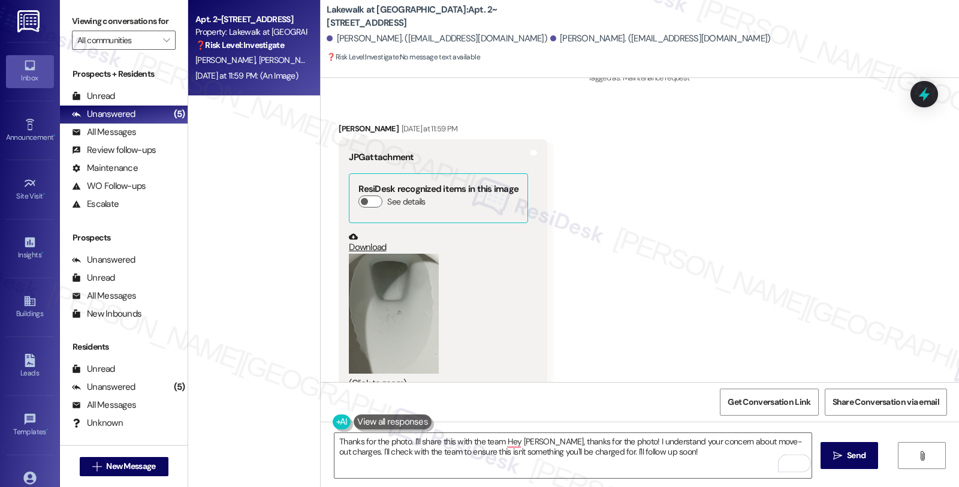
click at [404, 312] on button "Zoom image" at bounding box center [394, 313] width 90 height 120
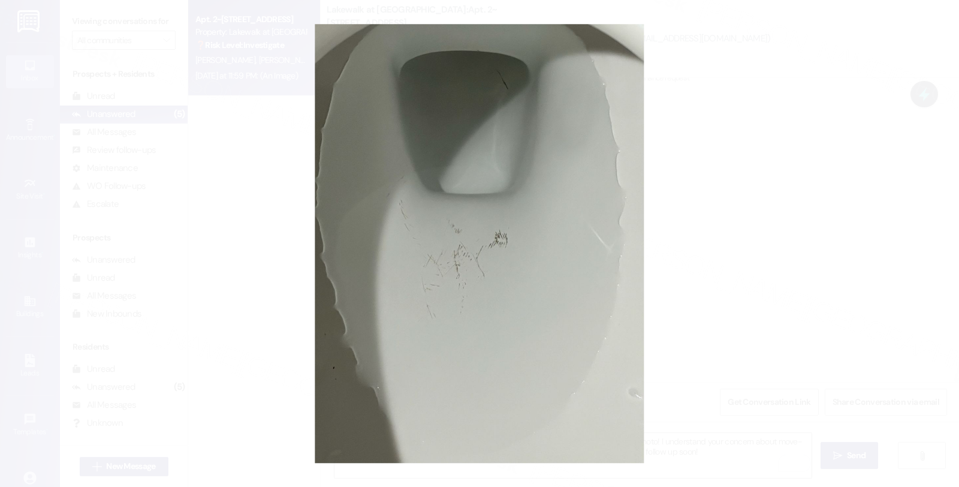
click at [691, 289] on button "Unzoom image" at bounding box center [479, 243] width 959 height 487
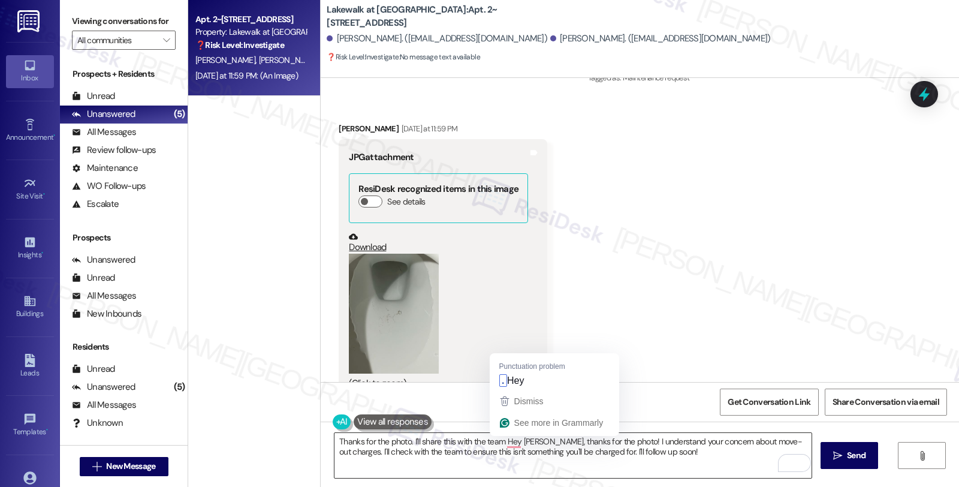
click at [496, 442] on textarea "Thanks for the photo. I'll share this with the team Hey [PERSON_NAME], thanks f…" at bounding box center [572, 455] width 477 height 45
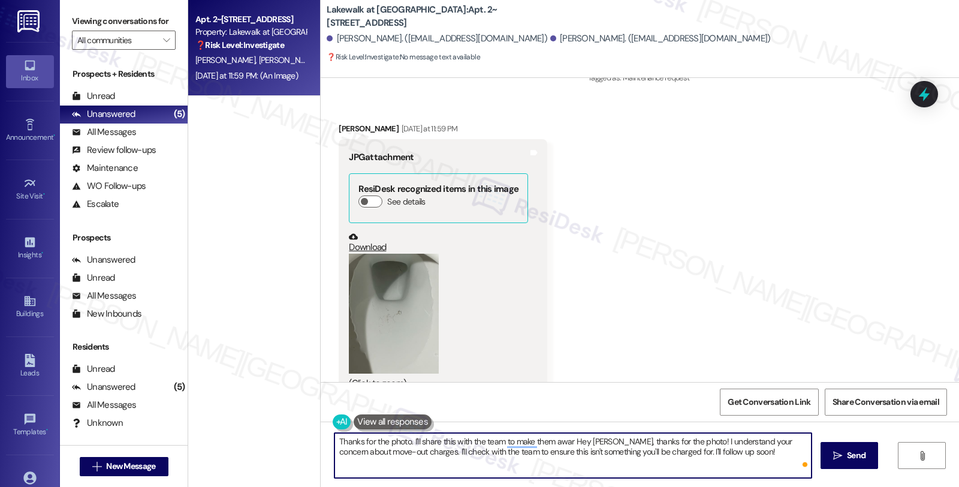
type textarea "Thanks for the photo. I'll share this with the team to make them aware Hey [PER…"
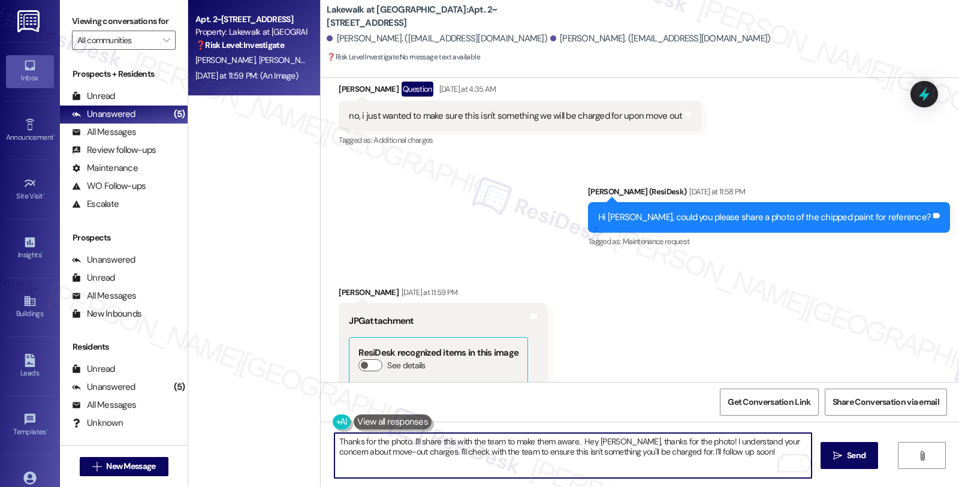
scroll to position [2245, 0]
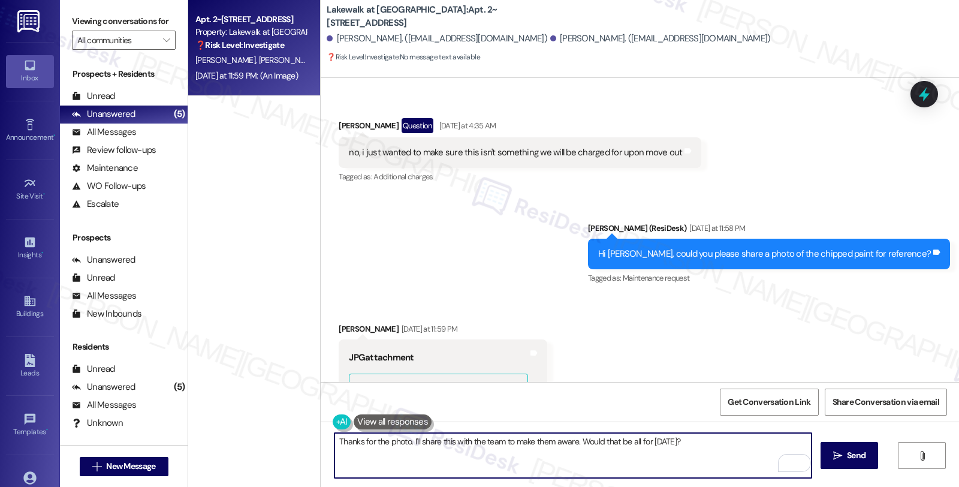
click at [702, 450] on textarea "Thanks for the photo. I'll share this with the team to make them aware. Would t…" at bounding box center [572, 455] width 477 height 45
type textarea "Thanks for the photo. I'll share this with the team to make them aware. Would t…"
click at [851, 451] on span "Send" at bounding box center [856, 455] width 19 height 13
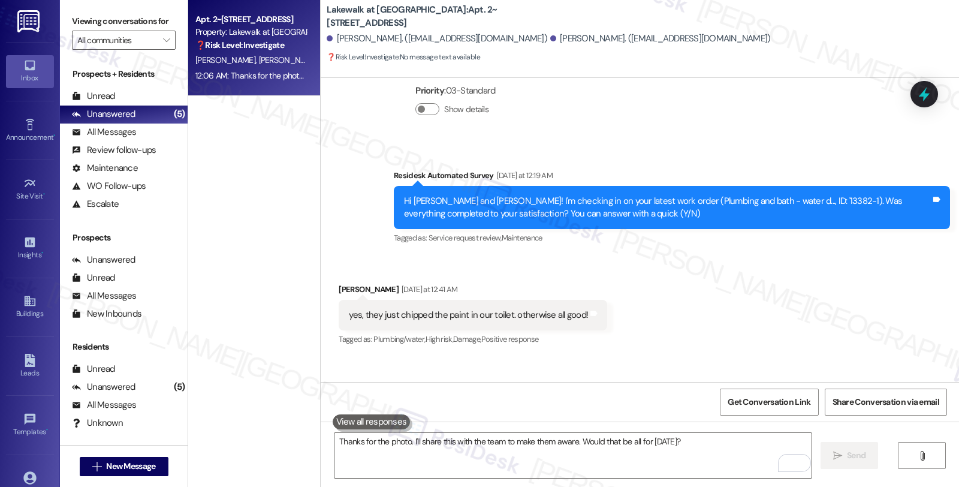
scroll to position [1597, 0]
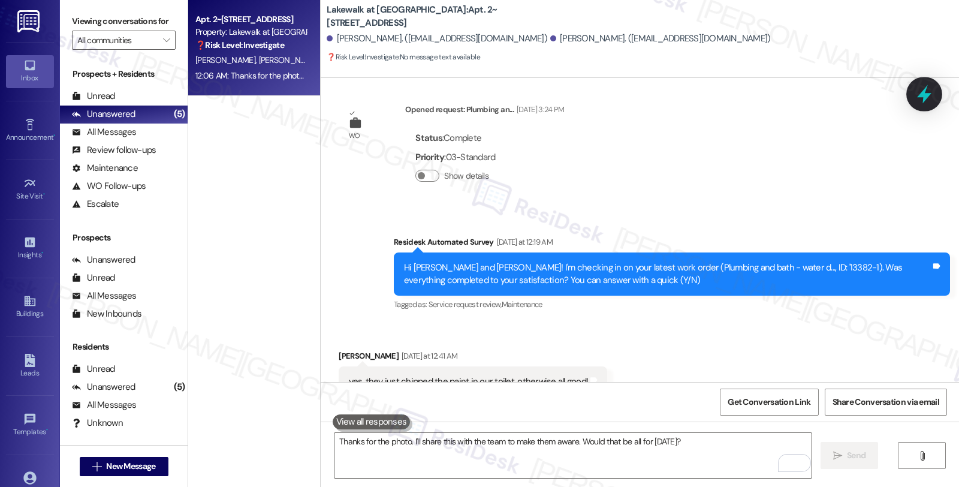
click at [931, 96] on icon at bounding box center [924, 94] width 20 height 20
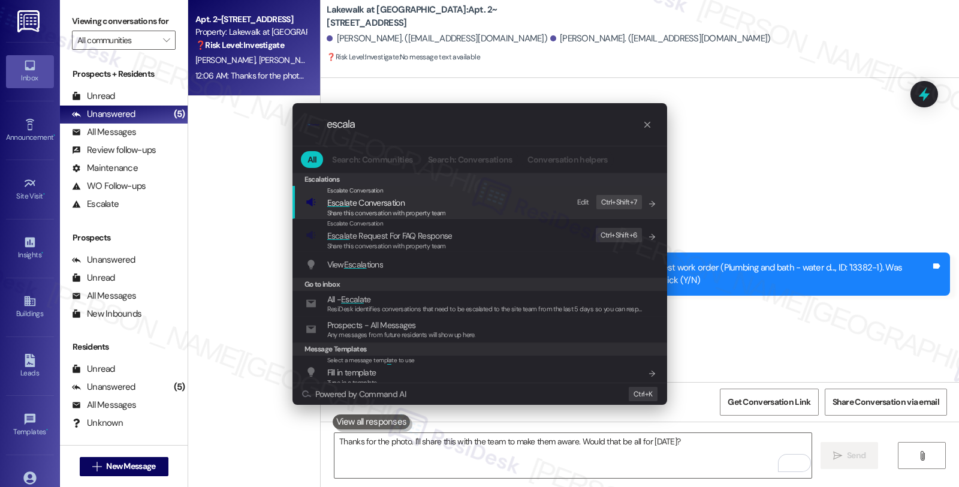
type input "escala"
click at [430, 206] on span "Escala te Conversation" at bounding box center [386, 202] width 119 height 13
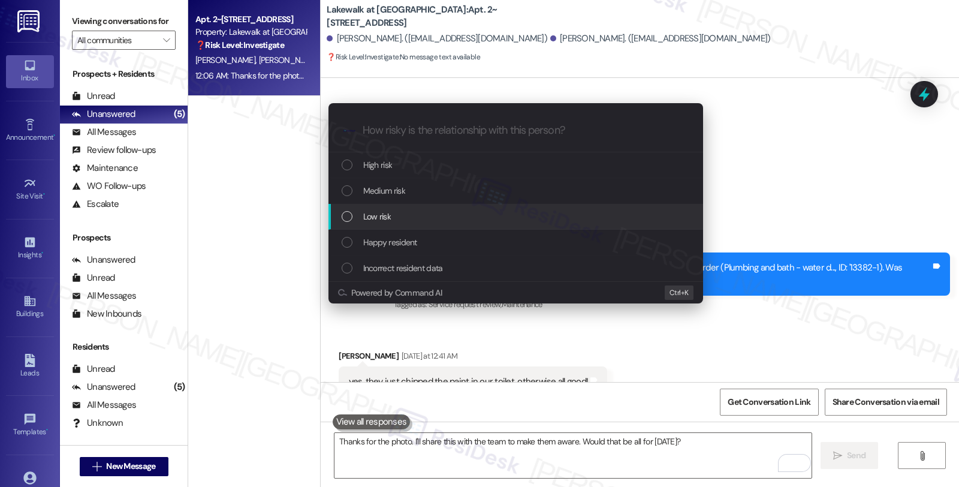
click at [400, 211] on div "Low risk" at bounding box center [517, 216] width 351 height 13
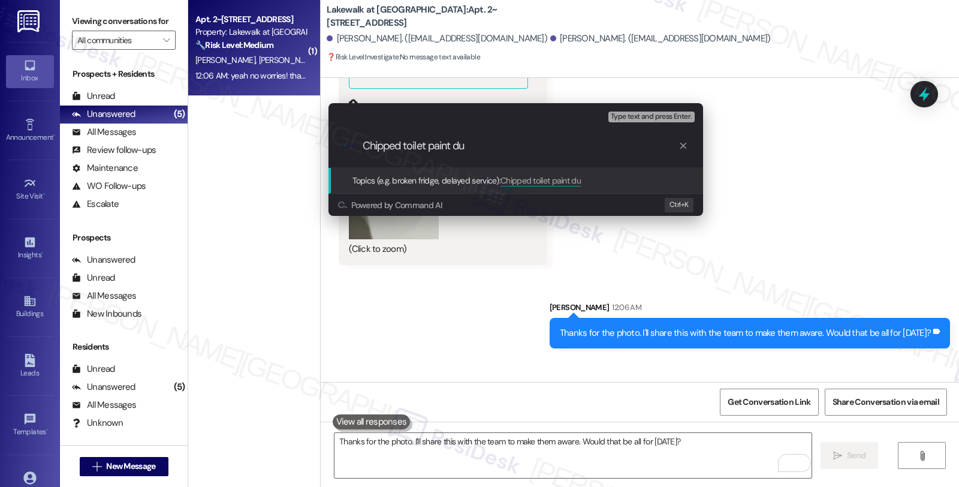
scroll to position [2612, 0]
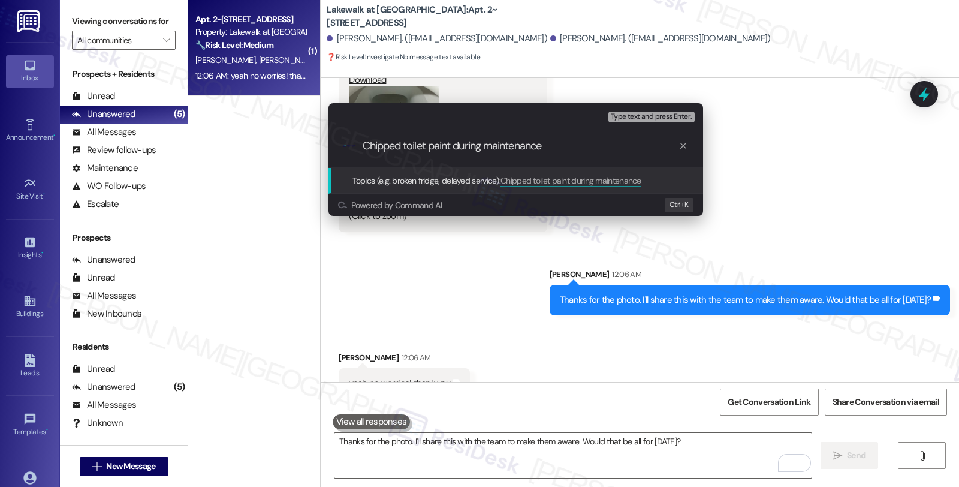
click at [498, 146] on input "Chipped toilet paint during maintenance" at bounding box center [520, 146] width 316 height 13
type input "Chipped toilet paint during maintenance work"
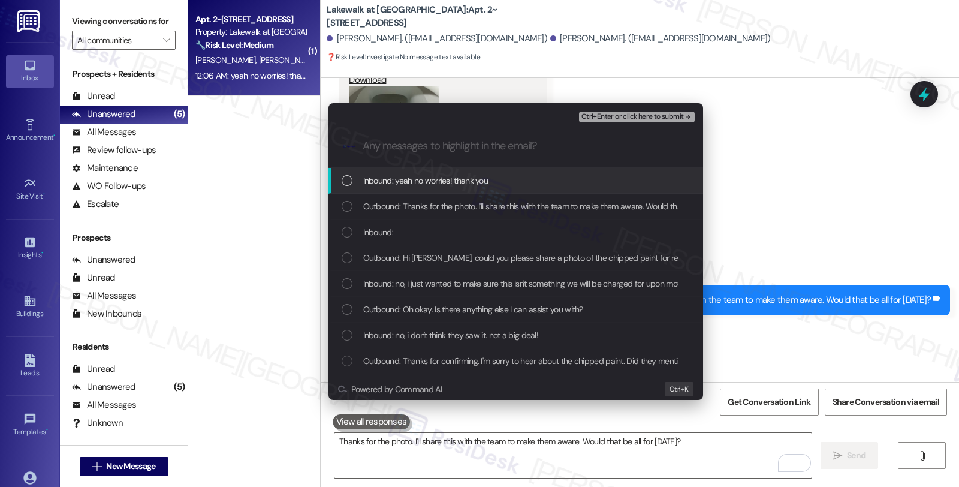
click at [432, 180] on span "Inbound: yeah no worries! thank you" at bounding box center [425, 180] width 125 height 13
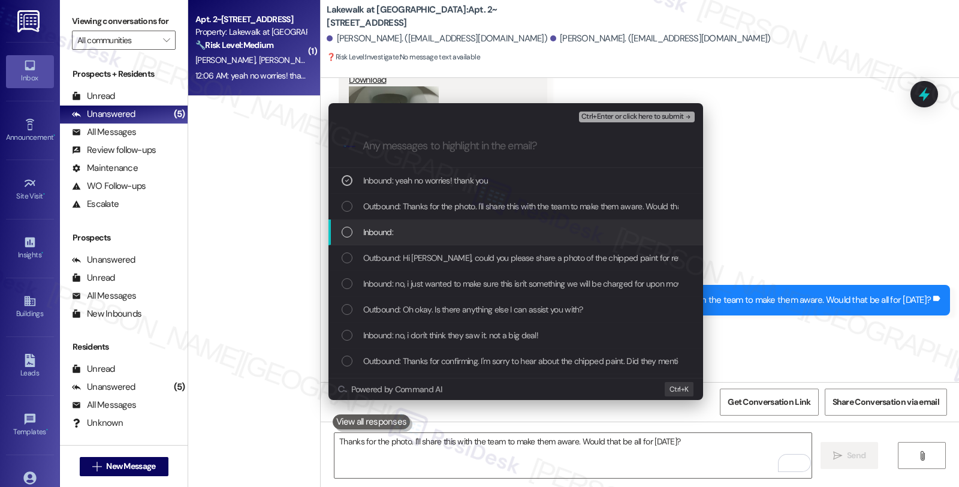
click at [405, 228] on div "Inbound:" at bounding box center [517, 231] width 351 height 13
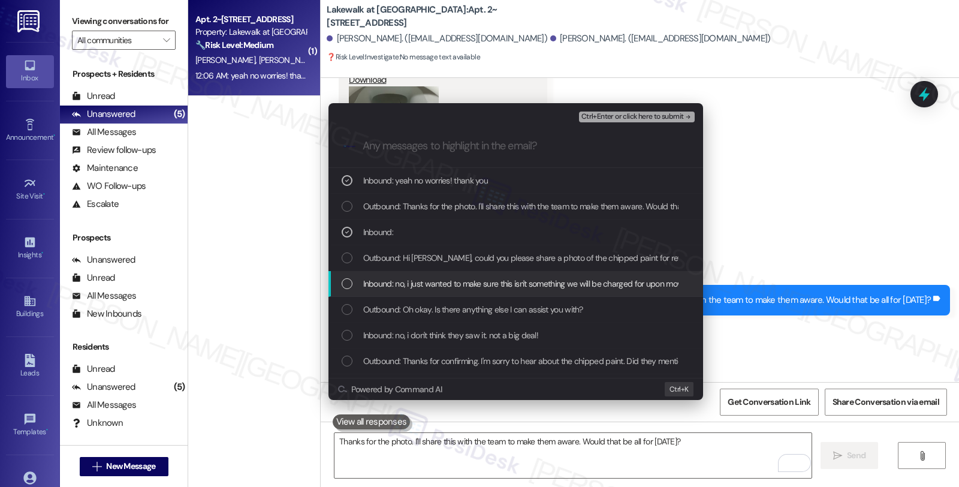
click at [421, 283] on span "Inbound: no, i just wanted to make sure this isn't something we will be charged…" at bounding box center [531, 283] width 336 height 13
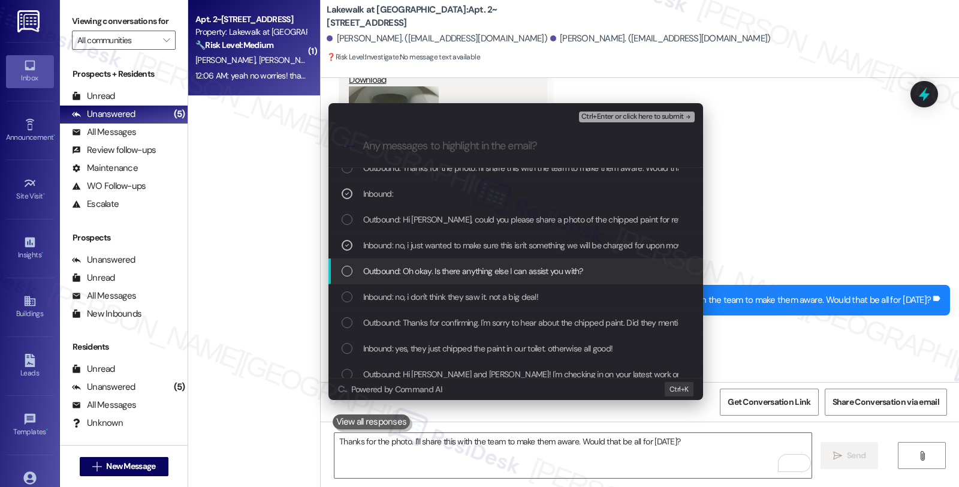
scroll to position [67, 0]
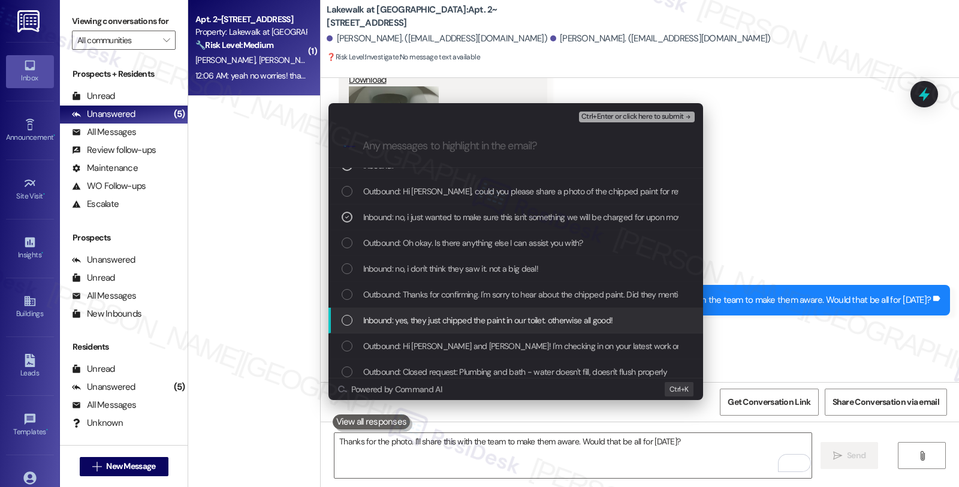
click at [444, 319] on span "Inbound: yes, they just chipped the paint in our toilet. otherwise all good!" at bounding box center [488, 319] width 250 height 13
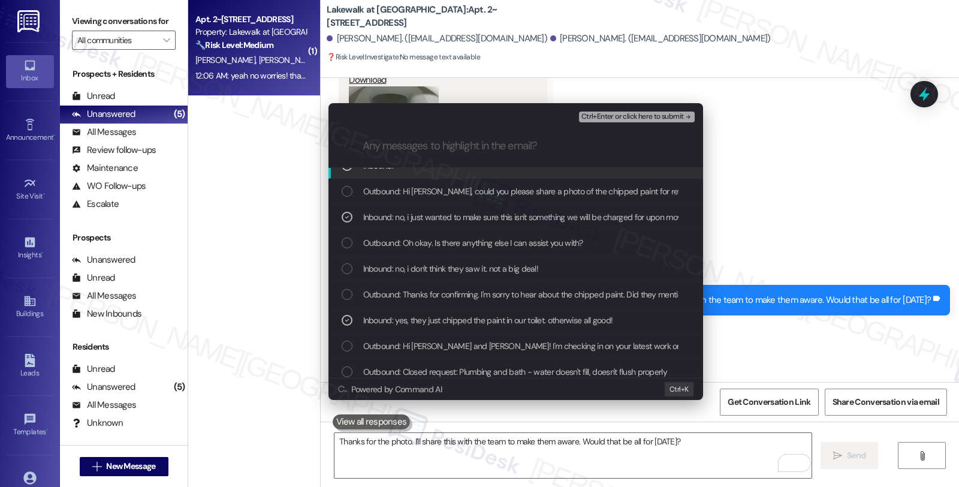
click at [627, 116] on span "Ctrl+Enter or click here to submit" at bounding box center [632, 117] width 102 height 8
